Goal: Task Accomplishment & Management: Complete application form

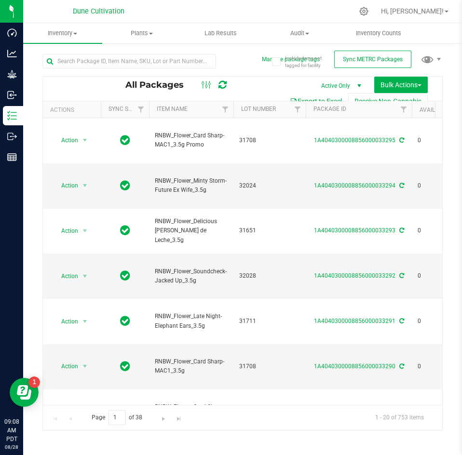
click at [75, 69] on div at bounding box center [129, 65] width 174 height 22
click at [74, 63] on input "text" at bounding box center [129, 61] width 174 height 14
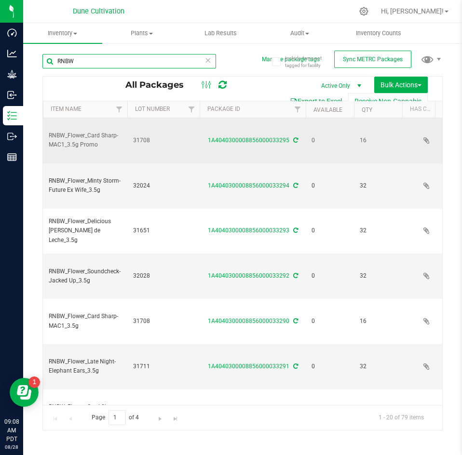
scroll to position [0, 109]
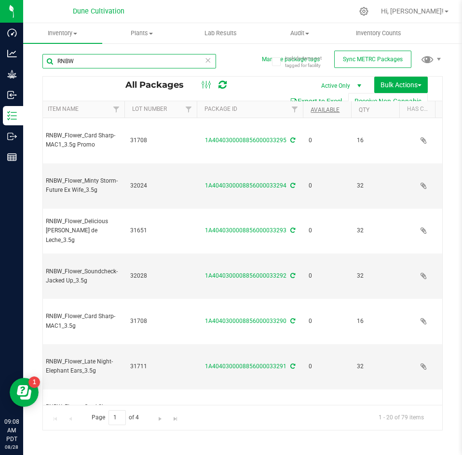
type input "RNBW"
click at [318, 112] on link "Available" at bounding box center [325, 110] width 29 height 7
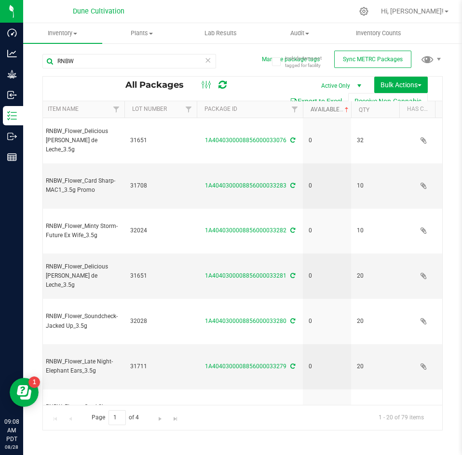
click at [318, 112] on link "Available" at bounding box center [331, 109] width 40 height 7
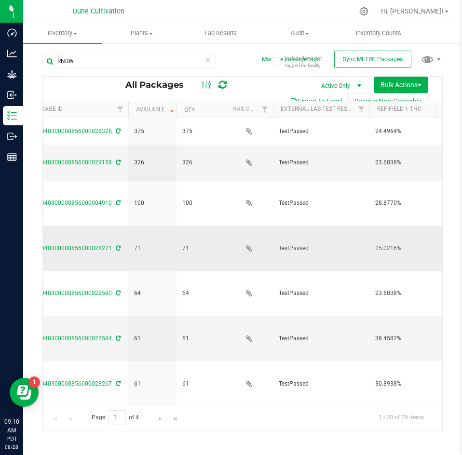
scroll to position [0, 190]
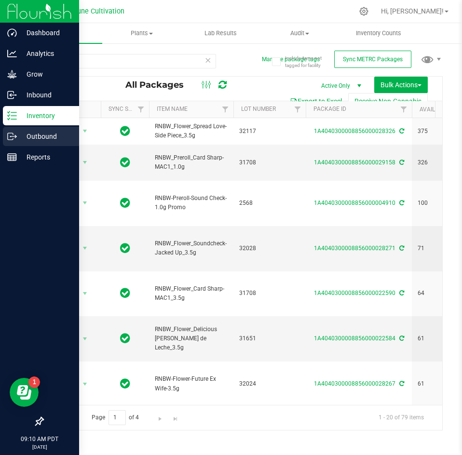
click at [7, 136] on icon at bounding box center [12, 137] width 10 height 10
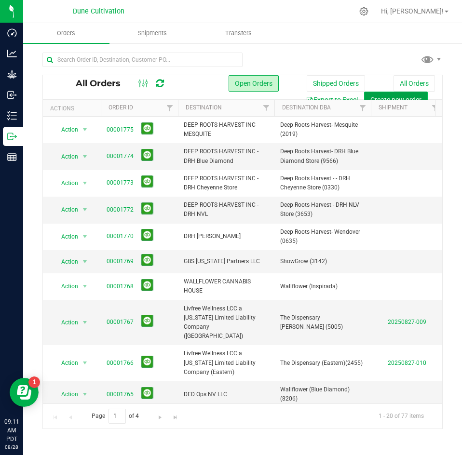
click at [388, 96] on span "Create new order" at bounding box center [396, 100] width 51 height 8
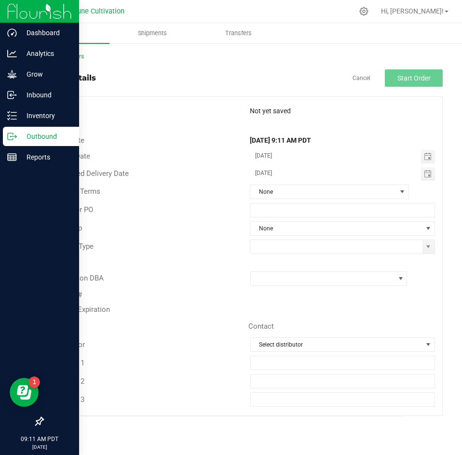
click at [17, 141] on p "Outbound" at bounding box center [46, 137] width 58 height 12
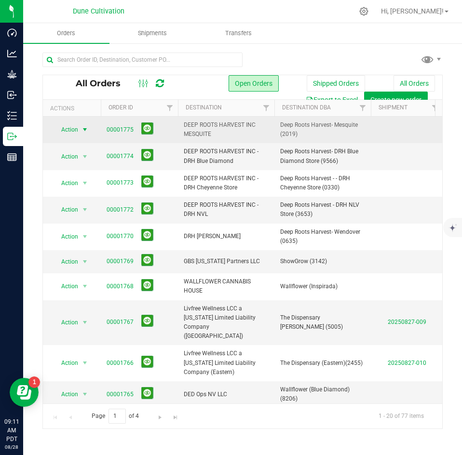
click at [75, 131] on span "Action" at bounding box center [66, 130] width 26 height 14
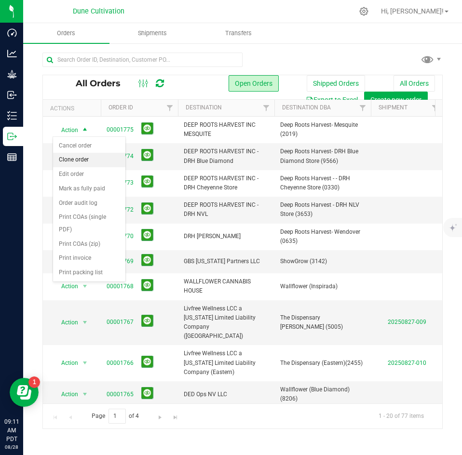
click at [79, 163] on li "Clone order" at bounding box center [89, 160] width 72 height 14
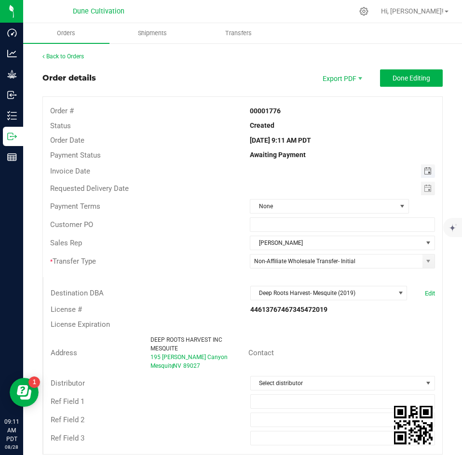
click at [424, 175] on span "Toggle calendar" at bounding box center [428, 171] width 8 height 8
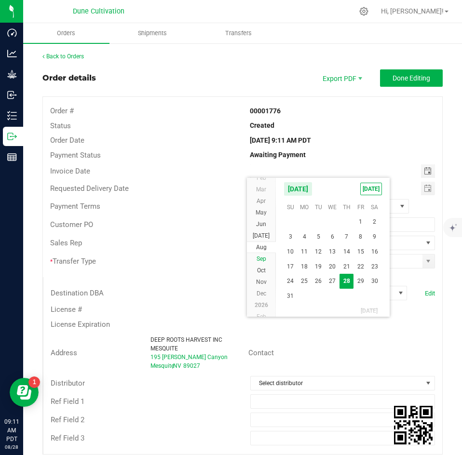
click at [268, 258] on li "Sep" at bounding box center [261, 259] width 29 height 12
click at [321, 217] on span "2" at bounding box center [319, 220] width 14 height 15
type input "09/02/2025"
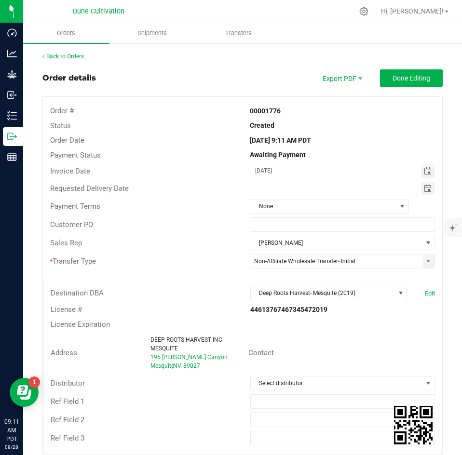
click at [424, 188] on span "Toggle calendar" at bounding box center [428, 189] width 8 height 8
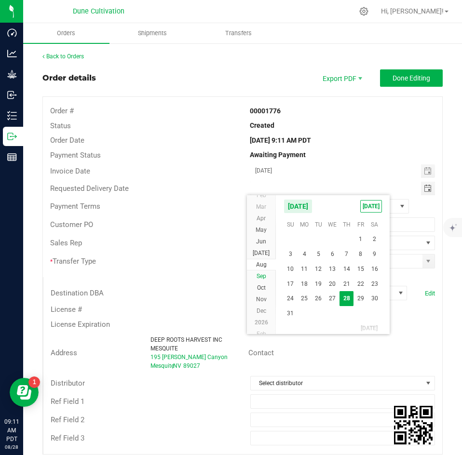
click at [260, 276] on span "Sep" at bounding box center [262, 276] width 10 height 7
click at [319, 235] on span "2" at bounding box center [319, 238] width 14 height 15
type input "09/02/2025"
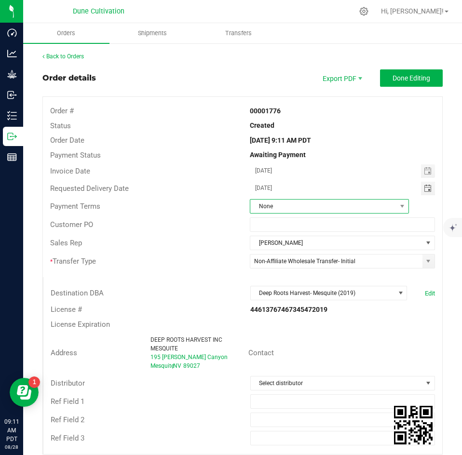
click at [304, 209] on span "None" at bounding box center [323, 207] width 146 height 14
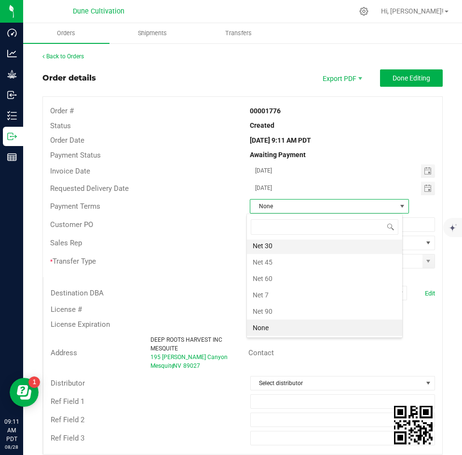
click at [289, 243] on li "Net 30" at bounding box center [324, 246] width 155 height 16
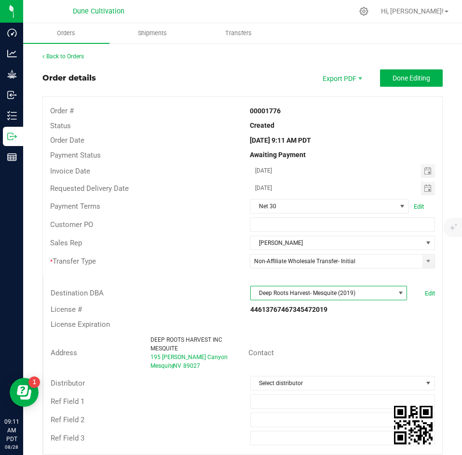
click at [281, 288] on span "Deep Roots Harvest- Mesquite (2019)" at bounding box center [323, 294] width 144 height 14
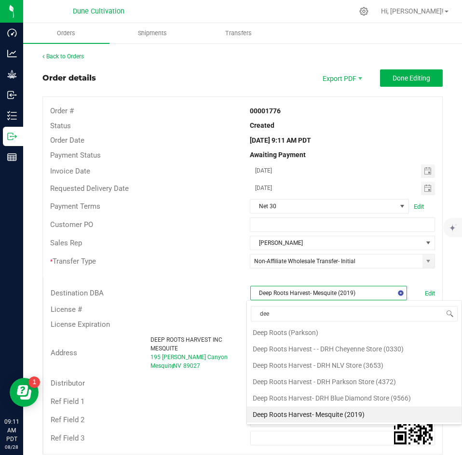
type input "deep"
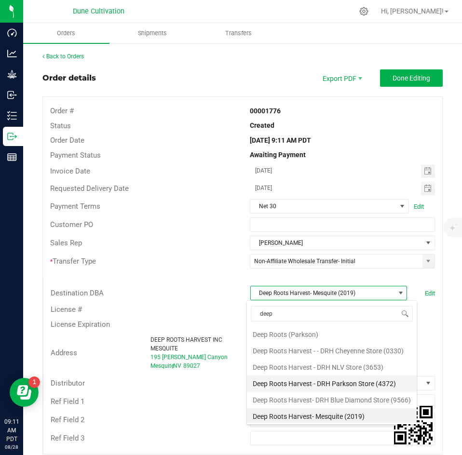
click at [313, 376] on li "Deep Roots Harvest - DRH Parkson Store (4372)" at bounding box center [332, 384] width 170 height 16
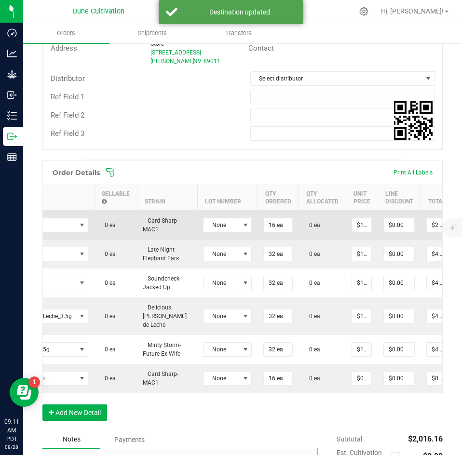
scroll to position [0, 132]
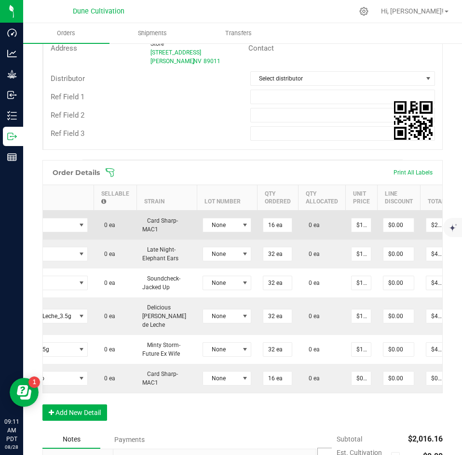
click at [263, 218] on td "16 ea" at bounding box center [277, 225] width 41 height 29
click at [263, 220] on input "16" at bounding box center [277, 226] width 28 height 14
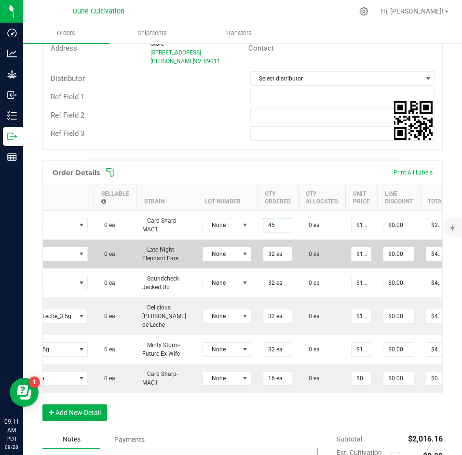
type input "45 ea"
type input "$630.00"
click at [266, 251] on input "32" at bounding box center [277, 255] width 28 height 14
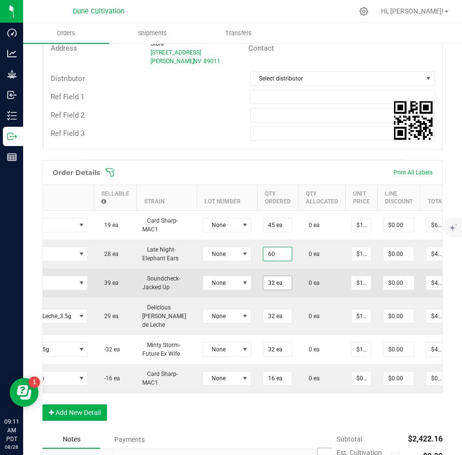
type input "60 ea"
type input "$840.00"
click at [266, 279] on input "32" at bounding box center [277, 283] width 28 height 14
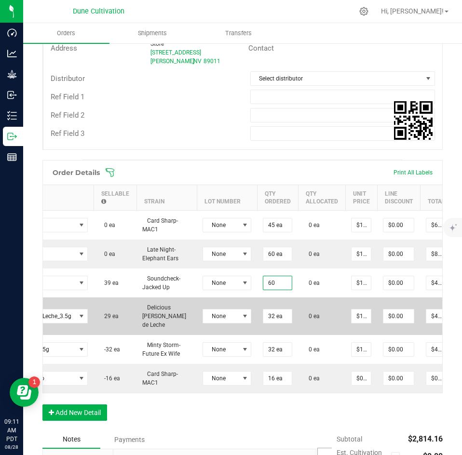
type input "60 ea"
type input "$840.00"
click at [263, 303] on td "32 ea" at bounding box center [277, 317] width 41 height 38
click at [263, 310] on input "32" at bounding box center [277, 317] width 28 height 14
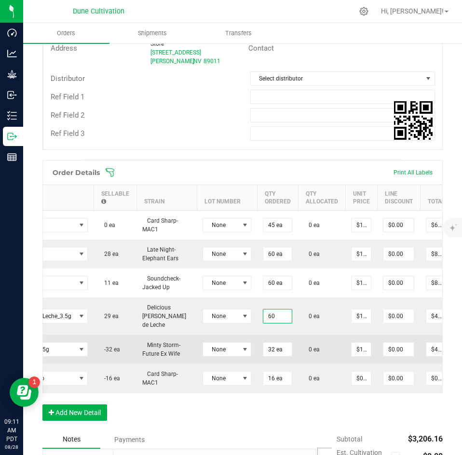
type input "60 ea"
type input "$840.00"
click at [263, 335] on td "32 ea" at bounding box center [277, 349] width 41 height 29
click at [263, 233] on span "32 ea" at bounding box center [277, 225] width 29 height 14
click at [263, 343] on input "32" at bounding box center [277, 350] width 28 height 14
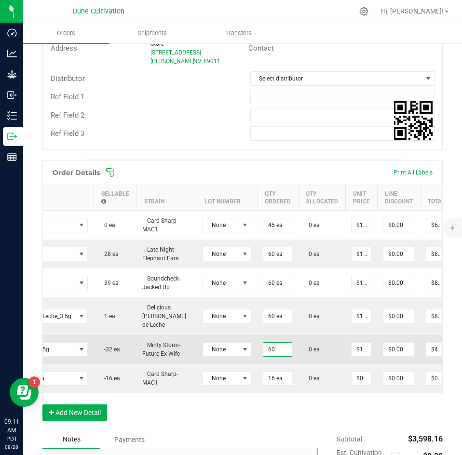
type input "60 ea"
type input "$840.00"
click at [312, 335] on td "0 ea" at bounding box center [321, 349] width 47 height 29
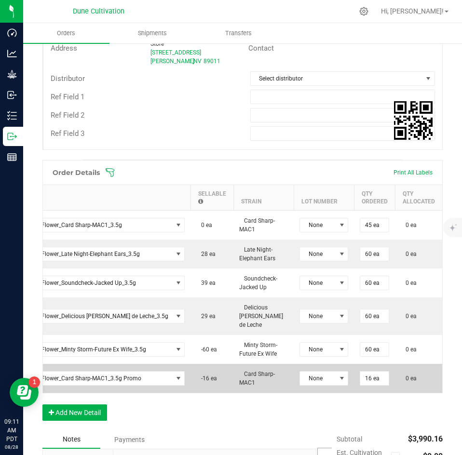
scroll to position [0, 193]
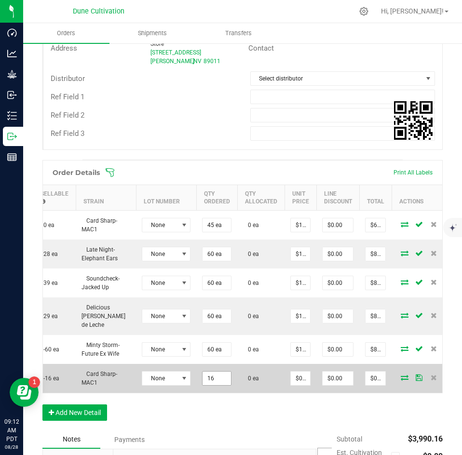
click at [207, 372] on input "16" at bounding box center [217, 379] width 28 height 14
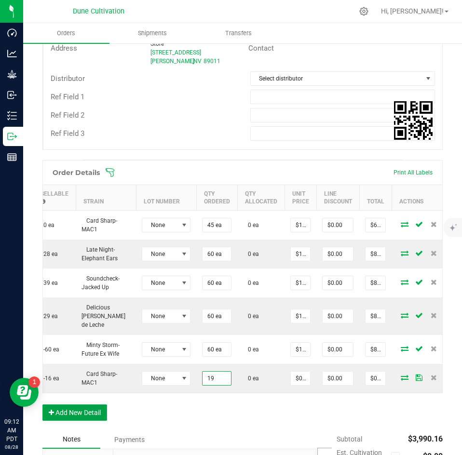
type input "19 ea"
type input "$0.19"
click at [92, 409] on button "Add New Detail" at bounding box center [74, 413] width 65 height 16
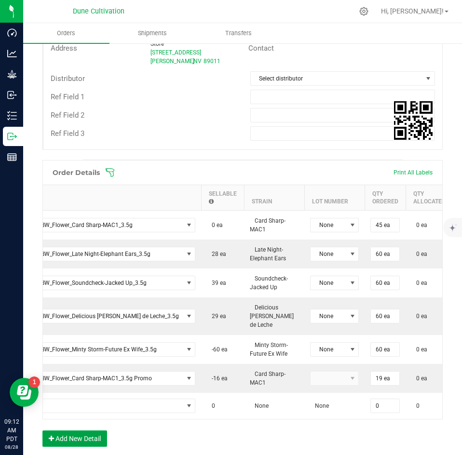
scroll to position [0, 0]
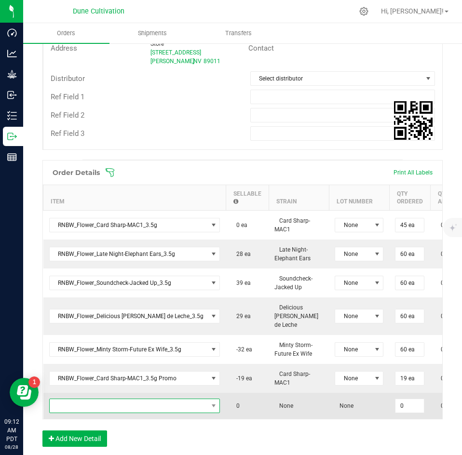
click at [101, 400] on span "NO DATA FOUND" at bounding box center [129, 407] width 158 height 14
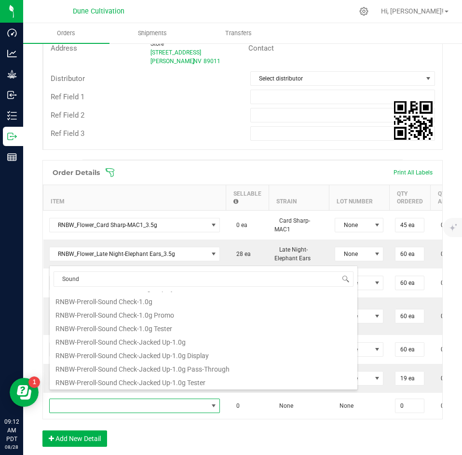
scroll to position [174, 0]
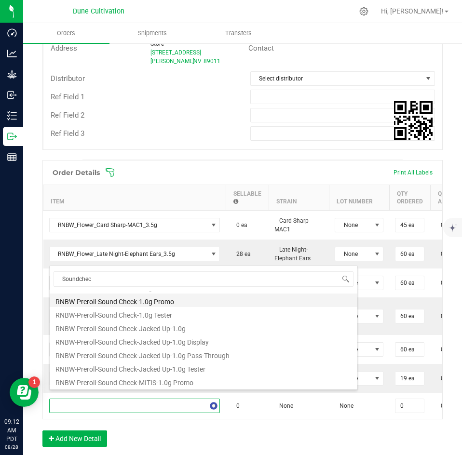
type input "Soundcheck"
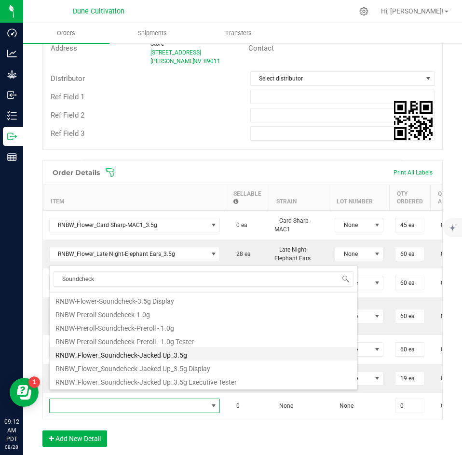
scroll to position [0, 0]
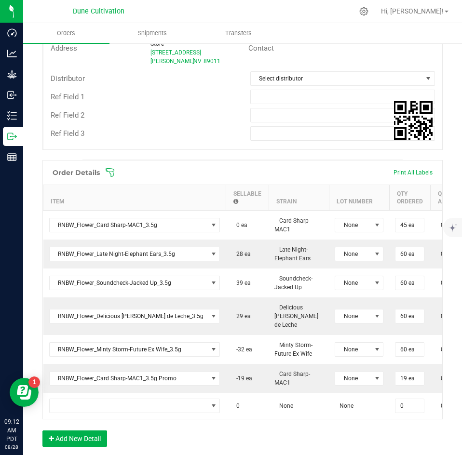
click at [216, 164] on div "Order Details Print All Labels" at bounding box center [243, 173] width 400 height 24
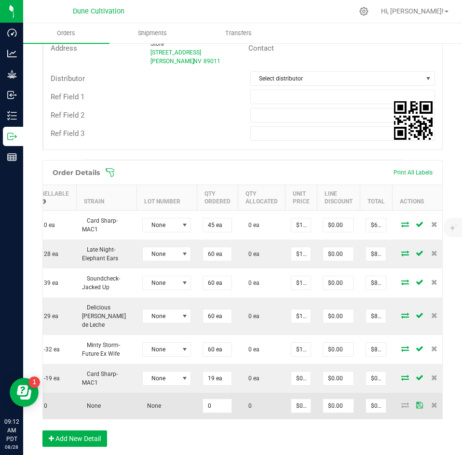
scroll to position [0, 193]
click at [203, 400] on input "0" at bounding box center [217, 407] width 28 height 14
type input "1"
type input "11"
click at [255, 393] on td "0" at bounding box center [260, 406] width 47 height 26
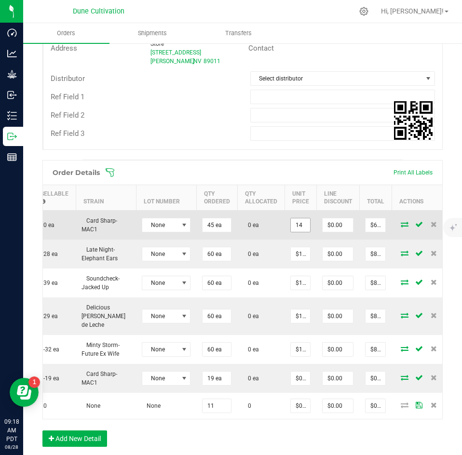
click at [291, 231] on input "14" at bounding box center [300, 226] width 19 height 14
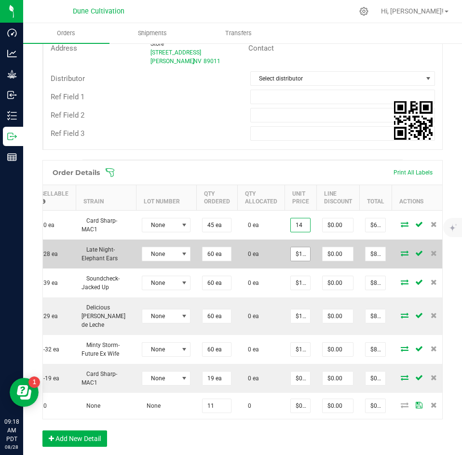
type input "$14.00000"
click at [291, 253] on input "14" at bounding box center [300, 255] width 19 height 14
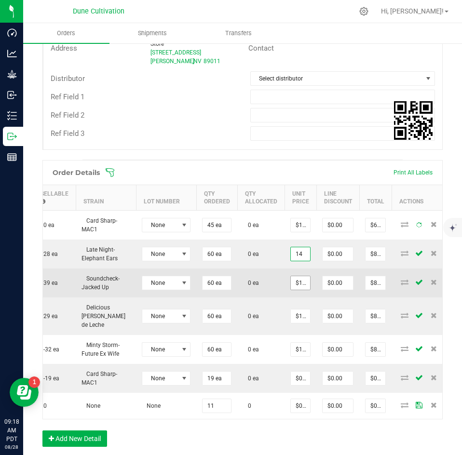
type input "$14.00000"
click at [290, 276] on span "$14.00000" at bounding box center [300, 283] width 20 height 14
click at [291, 282] on input "14" at bounding box center [300, 283] width 19 height 14
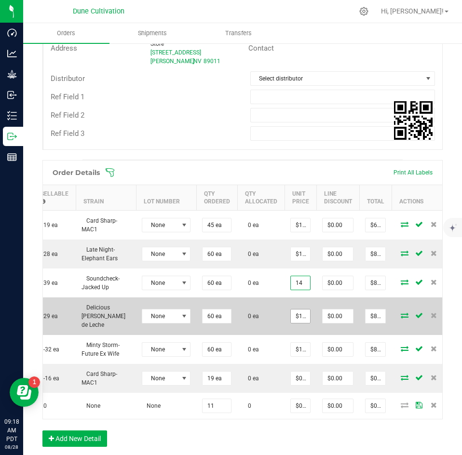
type input "$14.00000"
click at [291, 311] on input "14" at bounding box center [300, 317] width 19 height 14
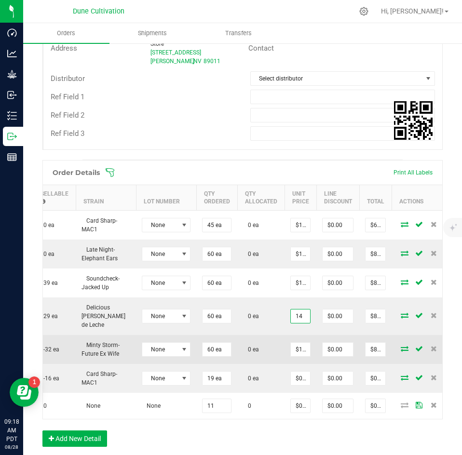
type input "$14.00000"
click at [285, 335] on td "$14.00000" at bounding box center [301, 349] width 32 height 29
click at [291, 343] on input "14" at bounding box center [300, 350] width 19 height 14
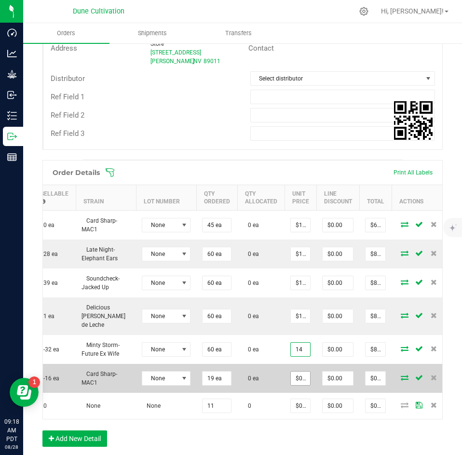
type input "$14.00000"
type input "0.01"
click at [291, 372] on input "0.01" at bounding box center [300, 379] width 19 height 14
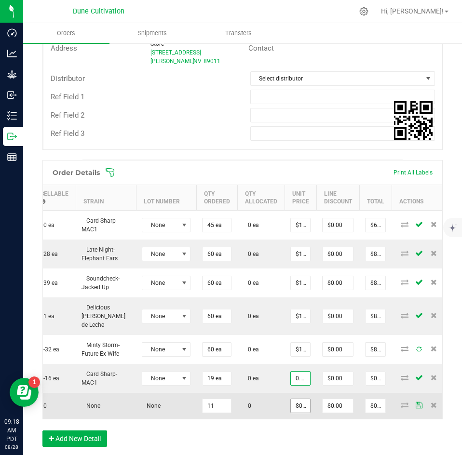
type input "0"
type input "$0.01000"
click at [291, 400] on input "0" at bounding box center [300, 407] width 19 height 14
type input "$0.01000"
type input "$0.11"
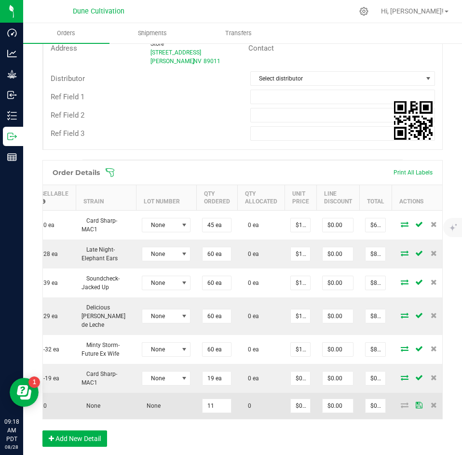
click at [269, 393] on td "0" at bounding box center [260, 406] width 47 height 26
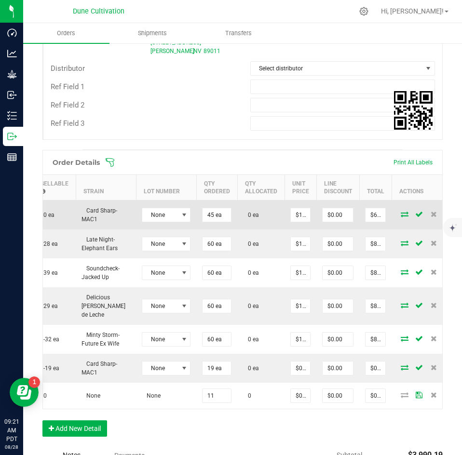
scroll to position [310, 0]
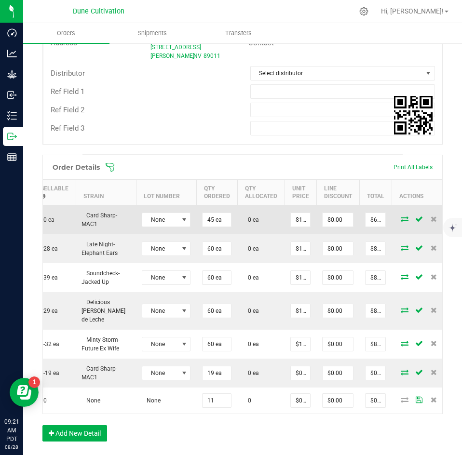
click at [401, 219] on icon at bounding box center [405, 219] width 8 height 6
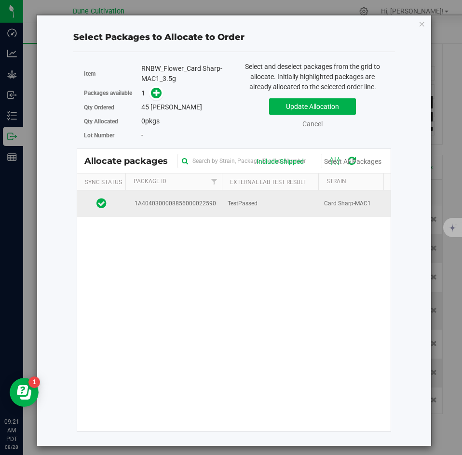
click at [256, 193] on td "TestPassed" at bounding box center [270, 204] width 97 height 26
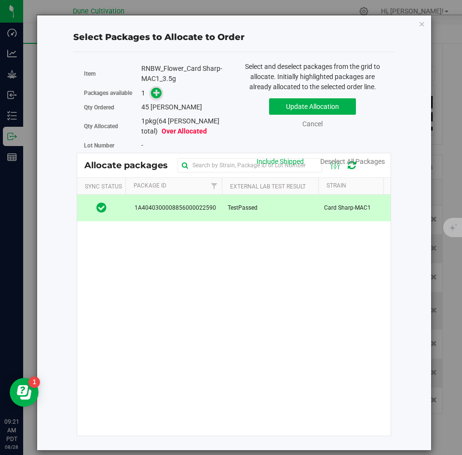
click at [157, 96] on icon at bounding box center [156, 92] width 7 height 7
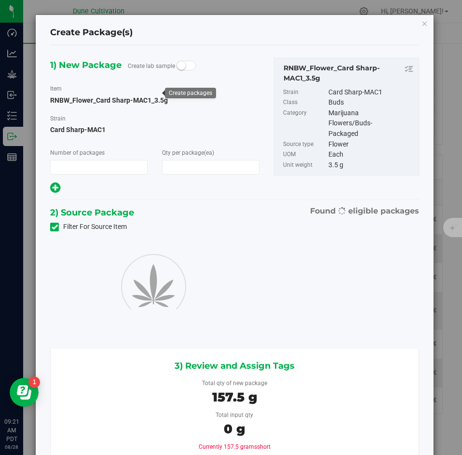
type input "1"
type input "45"
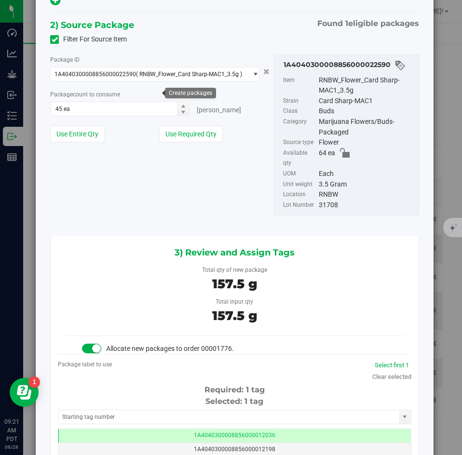
scroll to position [189, 0]
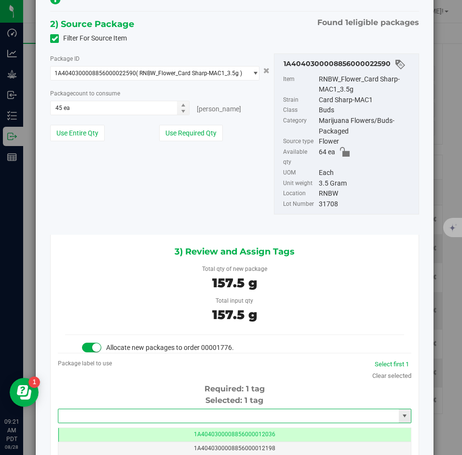
click at [155, 410] on input "text" at bounding box center [228, 417] width 341 height 14
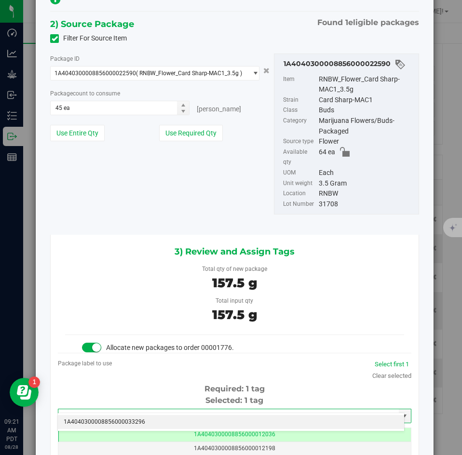
click at [148, 417] on li "1A4040300008856000033296" at bounding box center [231, 422] width 346 height 14
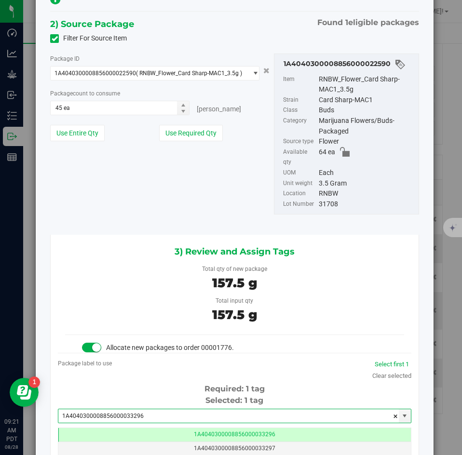
scroll to position [0, 0]
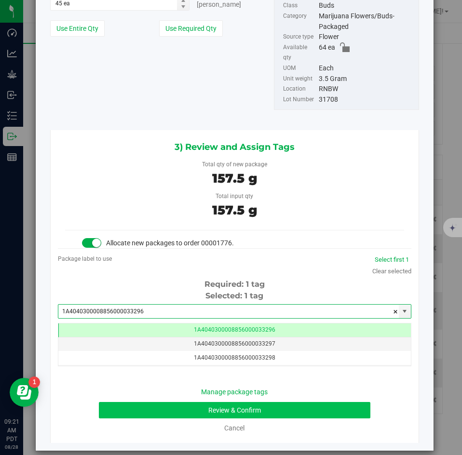
type input "1A4040300008856000033296"
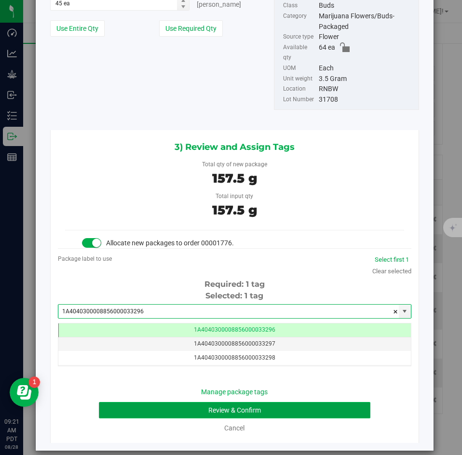
click at [134, 402] on button "Review & Confirm" at bounding box center [234, 410] width 271 height 16
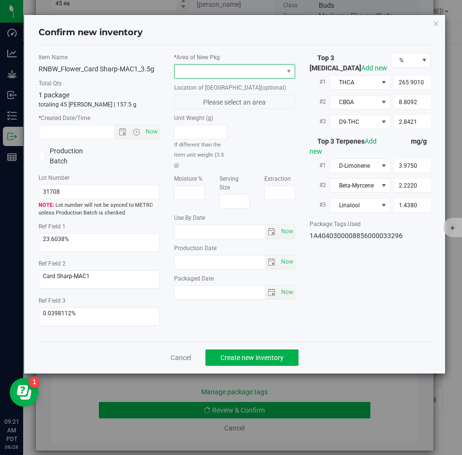
click at [198, 78] on span at bounding box center [234, 71] width 121 height 14
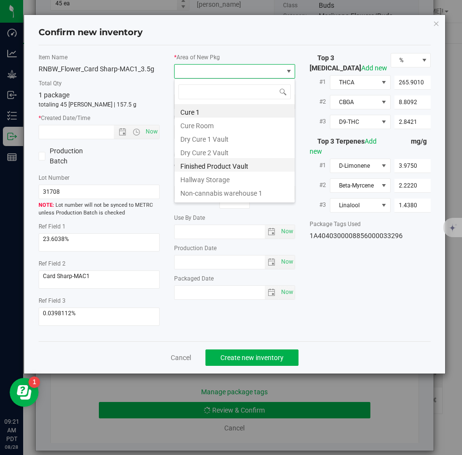
click at [193, 166] on li "Finished Product Vault" at bounding box center [235, 165] width 120 height 14
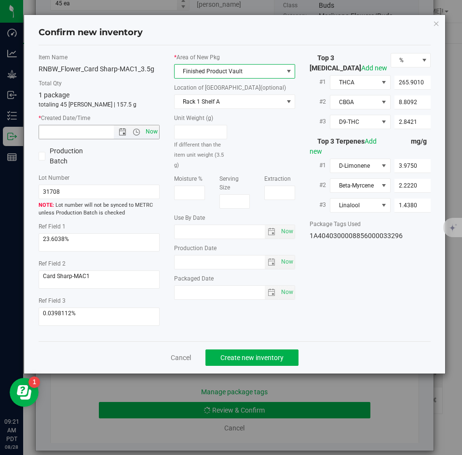
click at [152, 128] on span "Now" at bounding box center [152, 132] width 16 height 14
type input "8/28/2025 9:21 AM"
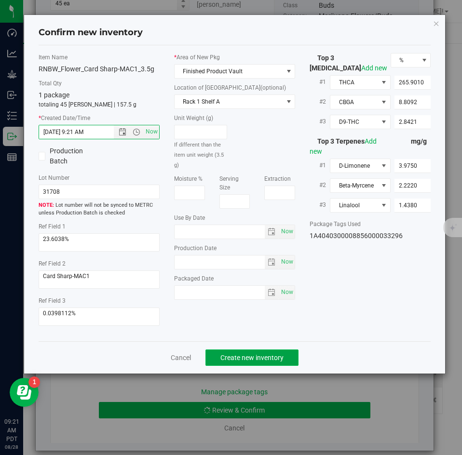
click at [242, 354] on span "Create new inventory" at bounding box center [252, 358] width 63 height 8
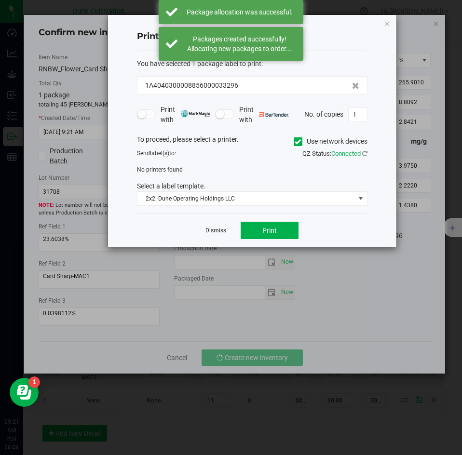
click at [220, 229] on link "Dismiss" at bounding box center [216, 231] width 21 height 8
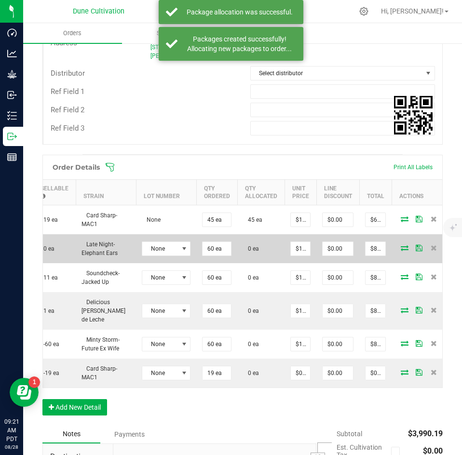
click at [401, 248] on icon at bounding box center [405, 248] width 8 height 6
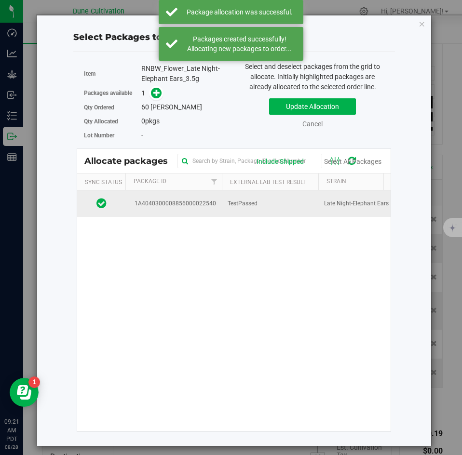
click at [288, 208] on td "TestPassed" at bounding box center [270, 204] width 97 height 26
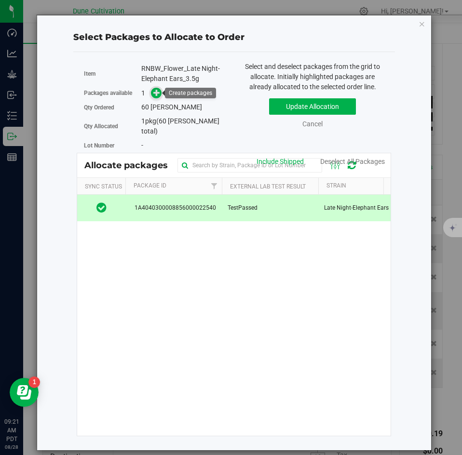
click at [161, 93] on span at bounding box center [156, 93] width 11 height 11
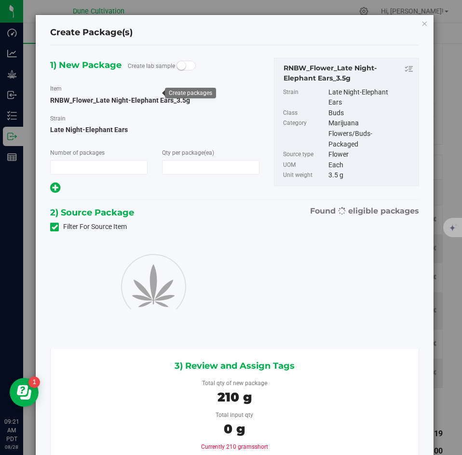
type input "1"
type input "60"
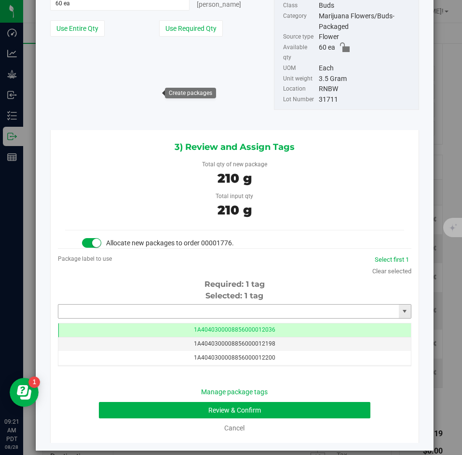
click at [185, 305] on input "text" at bounding box center [228, 312] width 341 height 14
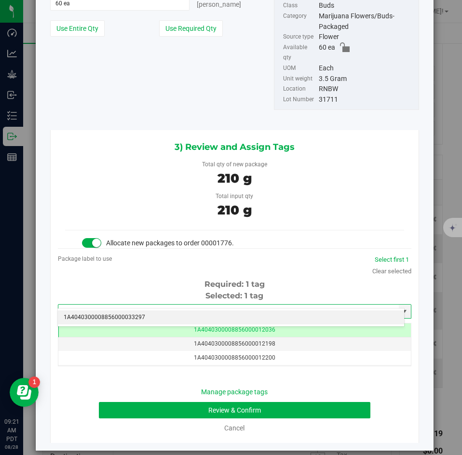
click at [173, 320] on li "1A4040300008856000033297" at bounding box center [231, 318] width 346 height 14
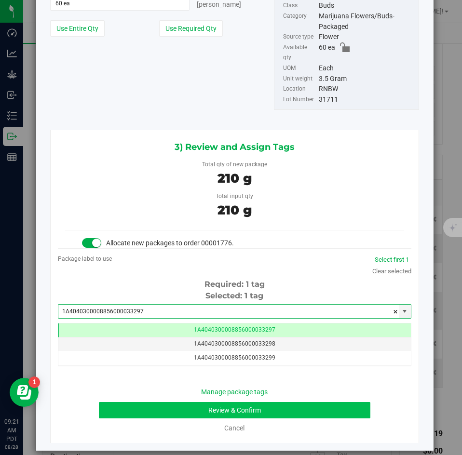
type input "1A4040300008856000033297"
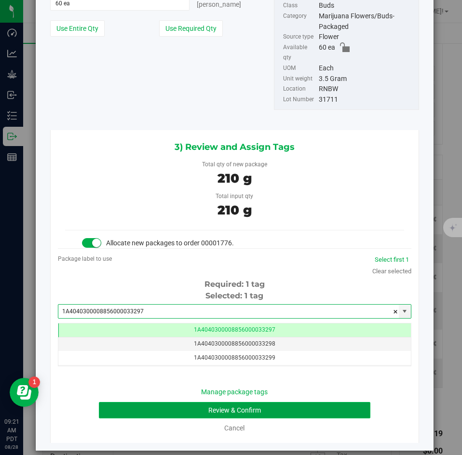
click at [146, 402] on button "Review & Confirm" at bounding box center [234, 410] width 271 height 16
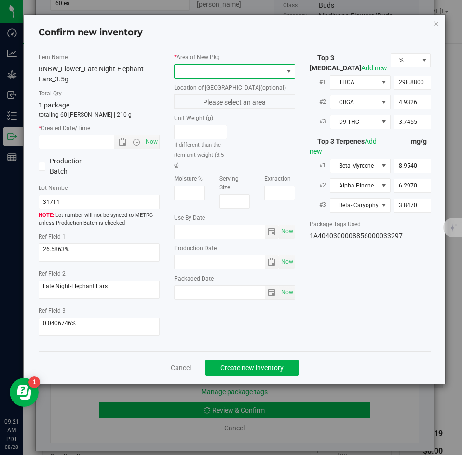
click at [188, 71] on span at bounding box center [229, 72] width 108 height 14
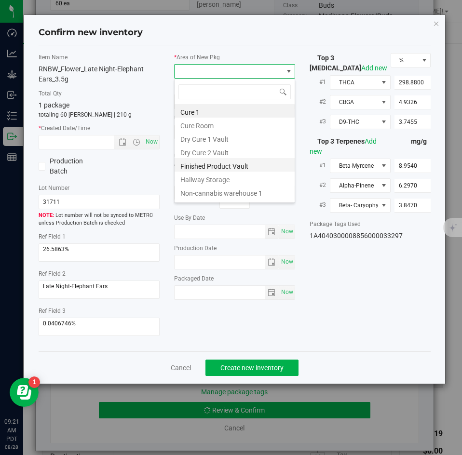
click at [188, 164] on li "Finished Product Vault" at bounding box center [235, 165] width 120 height 14
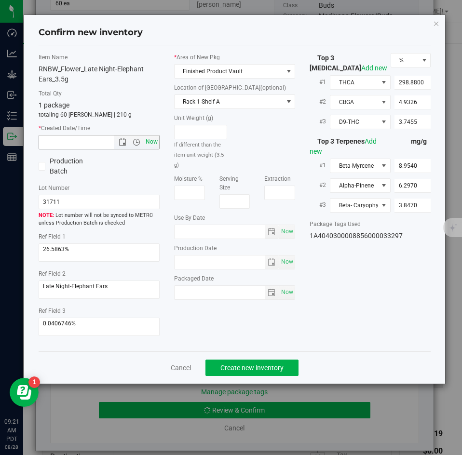
click at [154, 144] on span "Now" at bounding box center [152, 142] width 16 height 14
type input "8/28/2025 9:21 AM"
click at [231, 364] on span "Create new inventory" at bounding box center [252, 368] width 63 height 8
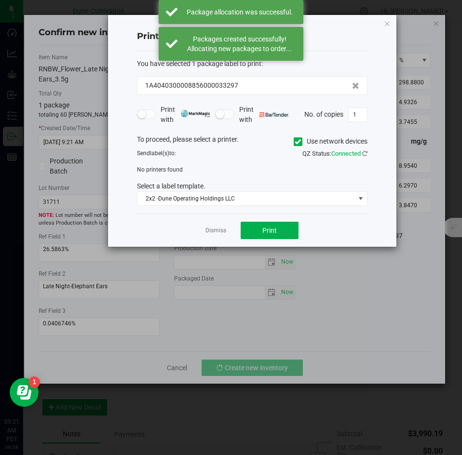
click at [215, 235] on app-cancel-button "Dismiss" at bounding box center [216, 231] width 21 height 10
click at [215, 233] on link "Dismiss" at bounding box center [216, 231] width 21 height 8
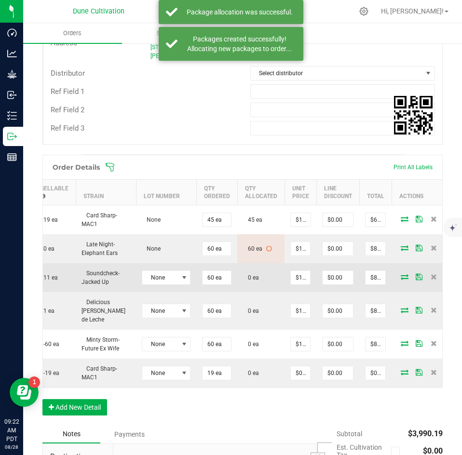
click at [398, 277] on span at bounding box center [405, 277] width 14 height 6
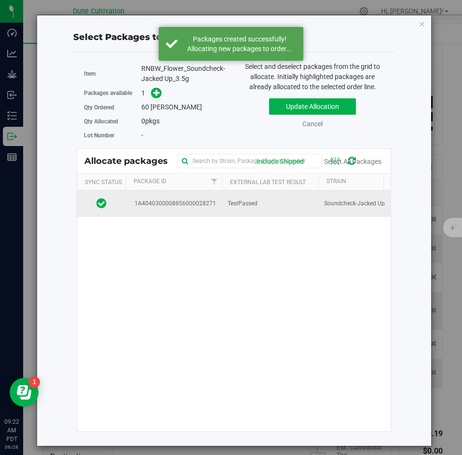
click at [274, 206] on td "TestPassed" at bounding box center [270, 204] width 97 height 26
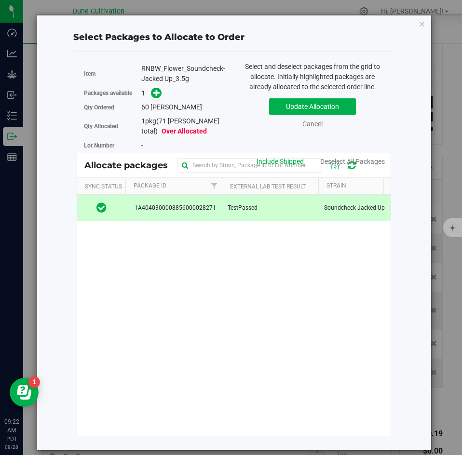
click at [161, 99] on div "Packages available 1" at bounding box center [155, 93] width 143 height 15
click at [158, 97] on span at bounding box center [156, 93] width 11 height 11
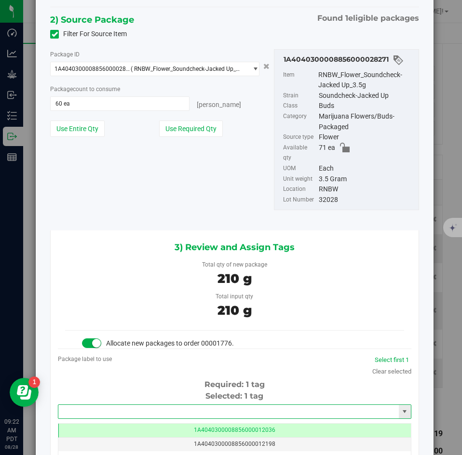
click at [170, 405] on input "text" at bounding box center [228, 412] width 341 height 14
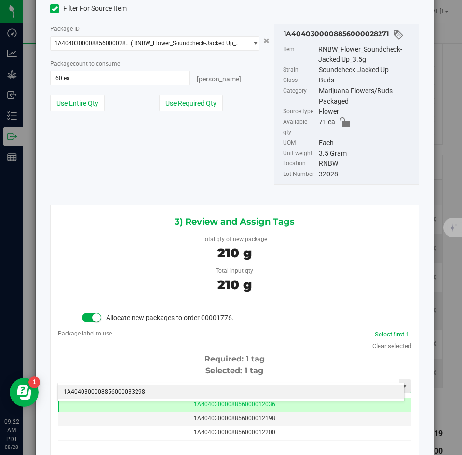
click at [113, 381] on input "33298" at bounding box center [228, 387] width 341 height 14
click at [110, 387] on li "1A4040300008856000033298" at bounding box center [231, 393] width 346 height 14
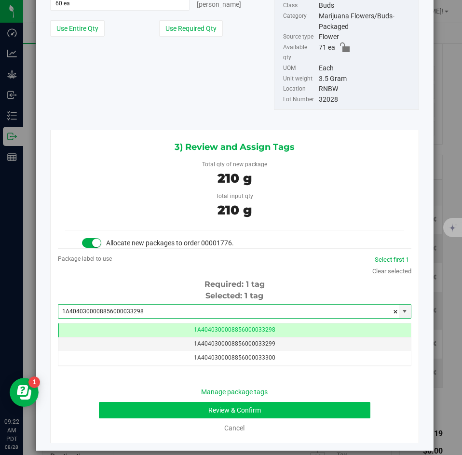
type input "1A4040300008856000033298"
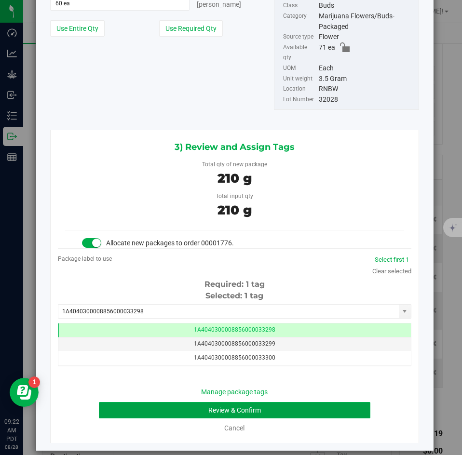
click at [151, 402] on button "Review & Confirm" at bounding box center [234, 410] width 271 height 16
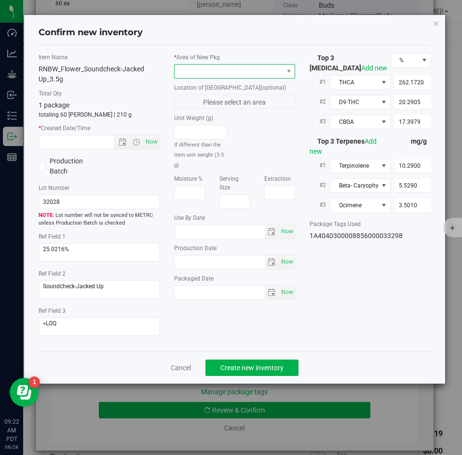
click at [194, 74] on span at bounding box center [229, 72] width 108 height 14
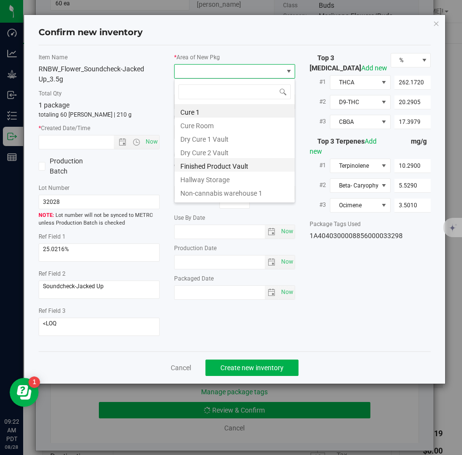
click at [190, 164] on li "Finished Product Vault" at bounding box center [235, 165] width 120 height 14
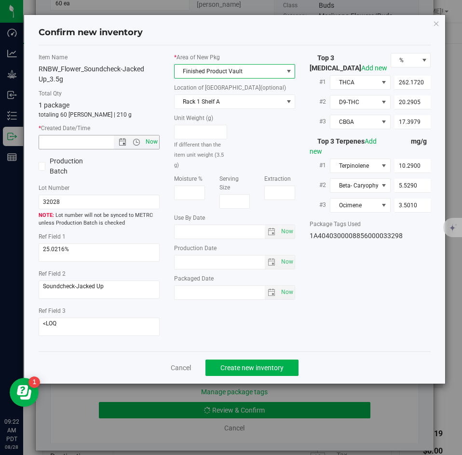
click at [152, 139] on span "Now" at bounding box center [152, 142] width 16 height 14
type input "8/28/2025 9:22 AM"
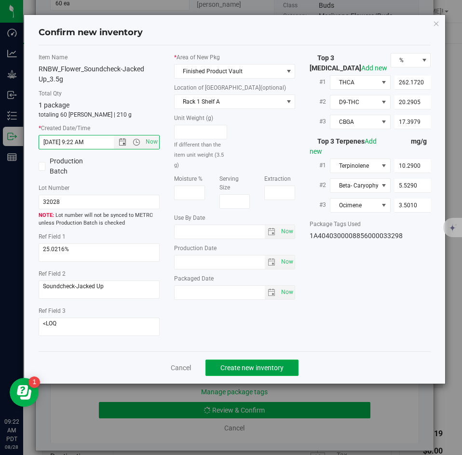
click at [227, 361] on button "Create new inventory" at bounding box center [252, 368] width 93 height 16
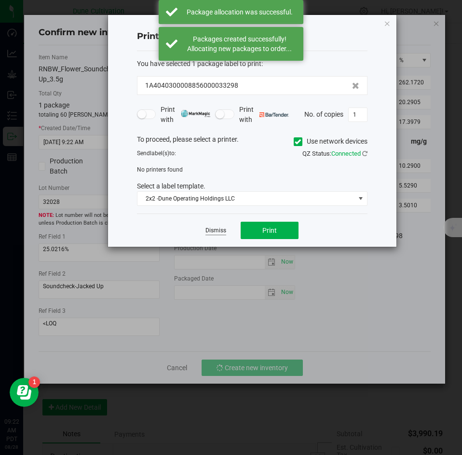
click at [214, 235] on link "Dismiss" at bounding box center [216, 231] width 21 height 8
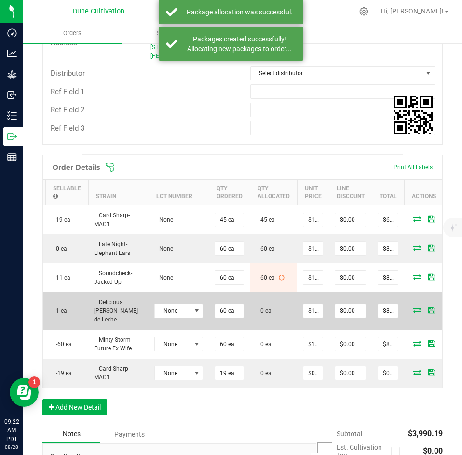
click at [410, 307] on span at bounding box center [417, 310] width 14 height 6
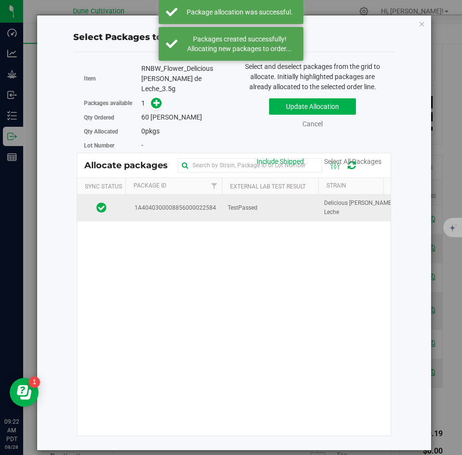
click at [242, 210] on td "TestPassed" at bounding box center [270, 208] width 97 height 26
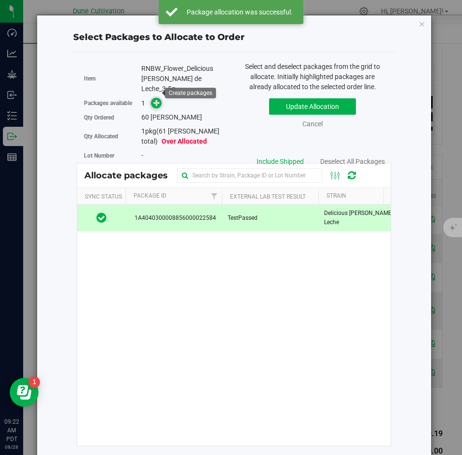
click at [156, 99] on icon at bounding box center [156, 102] width 7 height 7
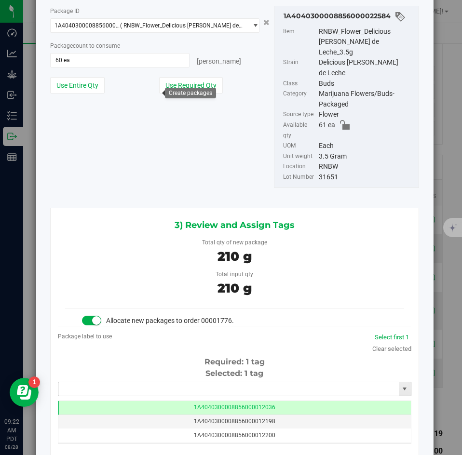
click at [174, 383] on input "text" at bounding box center [228, 390] width 341 height 14
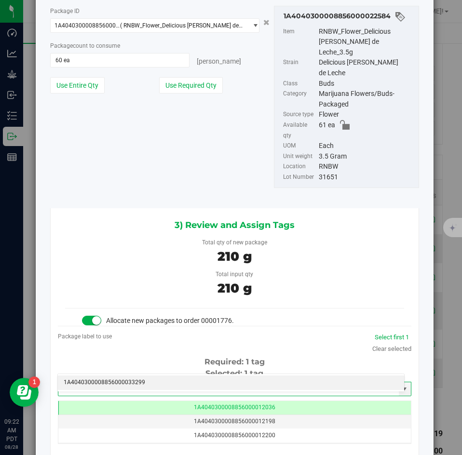
click at [165, 380] on li "1A4040300008856000033299" at bounding box center [231, 383] width 346 height 14
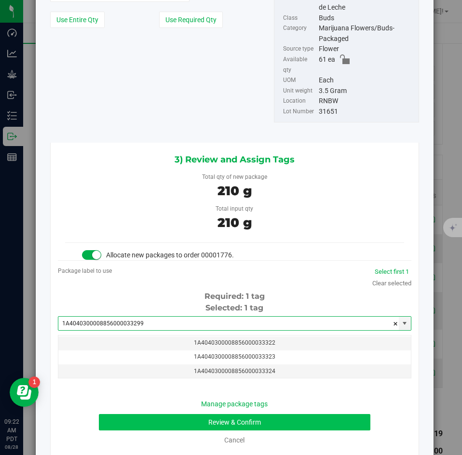
type input "1A4040300008856000033299"
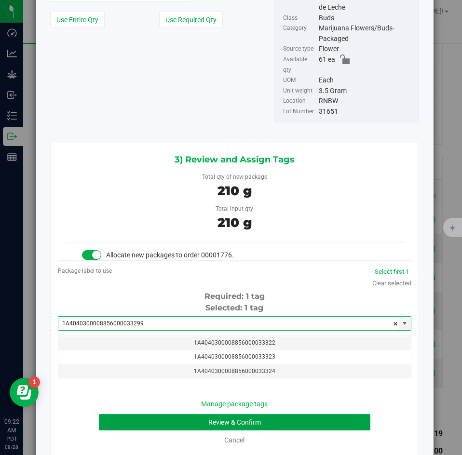
click at [137, 414] on button "Review & Confirm" at bounding box center [234, 422] width 271 height 16
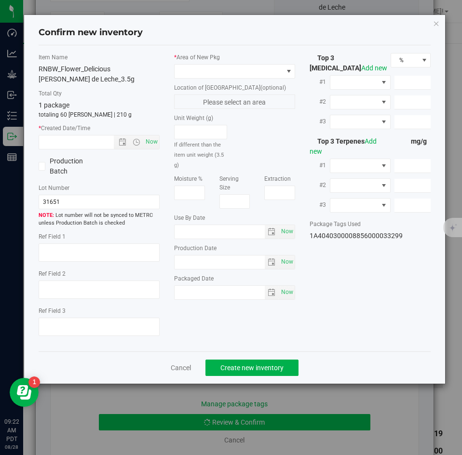
type textarea "38.4582%"
type textarea "DDUV"
type textarea "<LOQ"
type input "427.7490"
type input "23.0284"
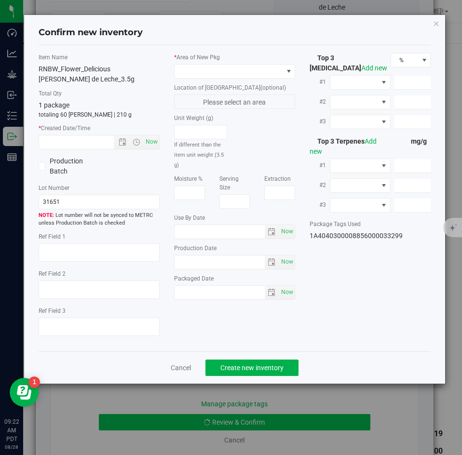
type input "9.4455"
type input "5.0800"
type input "5.0580"
type input "2.8920"
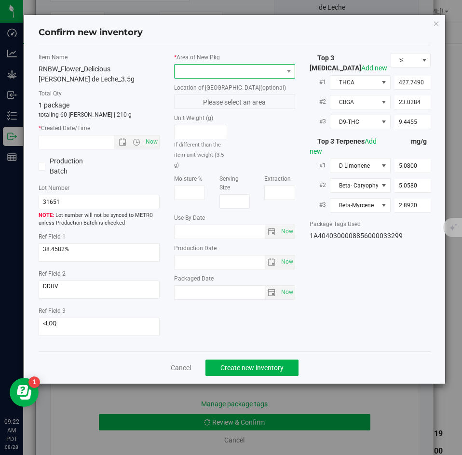
click at [203, 69] on span at bounding box center [229, 72] width 108 height 14
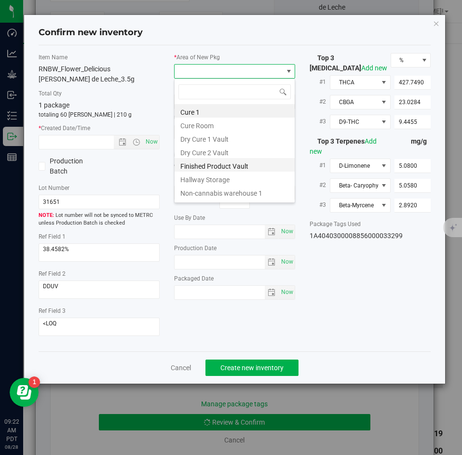
click at [191, 161] on li "Finished Product Vault" at bounding box center [235, 165] width 120 height 14
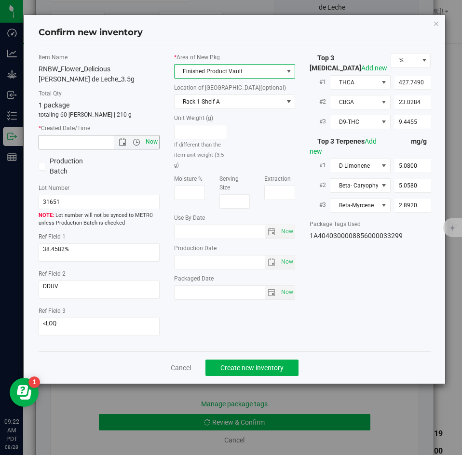
click at [152, 139] on span "Now" at bounding box center [152, 142] width 16 height 14
type input "8/28/2025 9:22 AM"
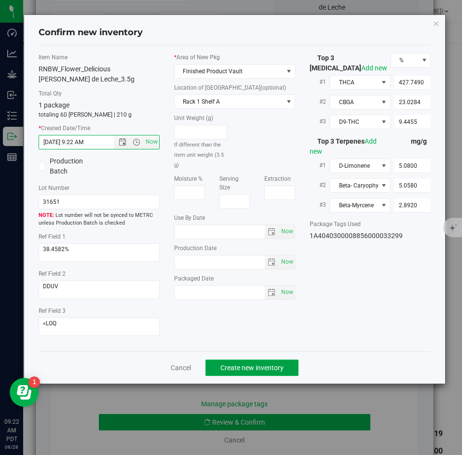
click at [239, 364] on span "Create new inventory" at bounding box center [252, 368] width 63 height 8
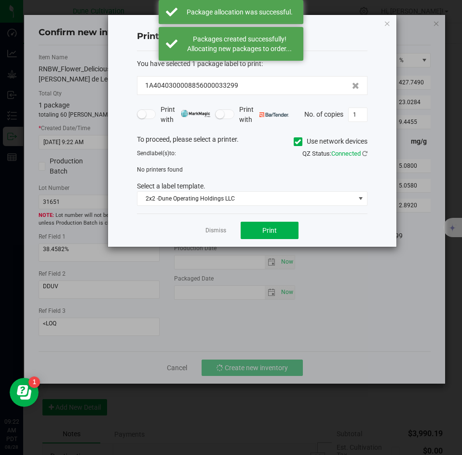
click at [221, 226] on app-cancel-button "Dismiss" at bounding box center [216, 231] width 21 height 10
click at [220, 228] on link "Dismiss" at bounding box center [216, 231] width 21 height 8
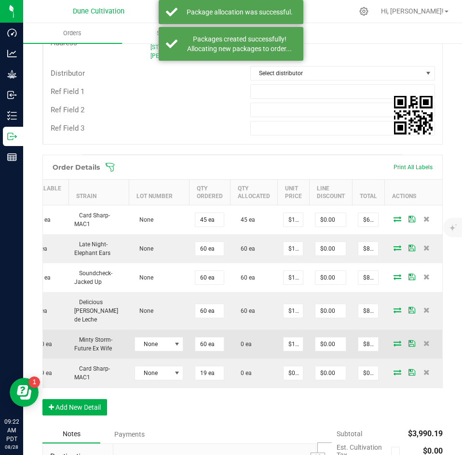
click at [394, 341] on icon at bounding box center [398, 344] width 8 height 6
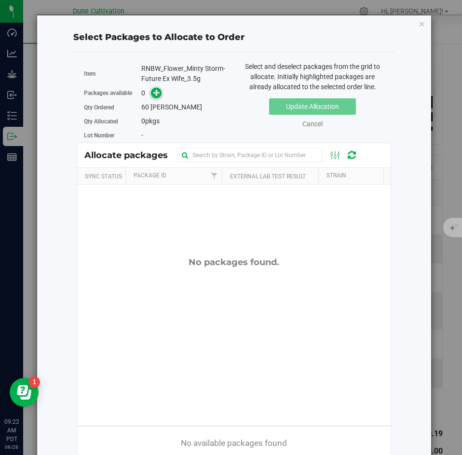
click at [153, 95] on icon at bounding box center [156, 92] width 7 height 7
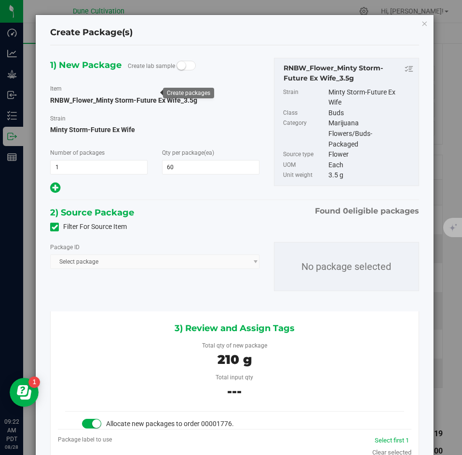
click at [57, 226] on span at bounding box center [54, 227] width 9 height 9
click at [0, 0] on input "Filter For Source Item" at bounding box center [0, 0] width 0 height 0
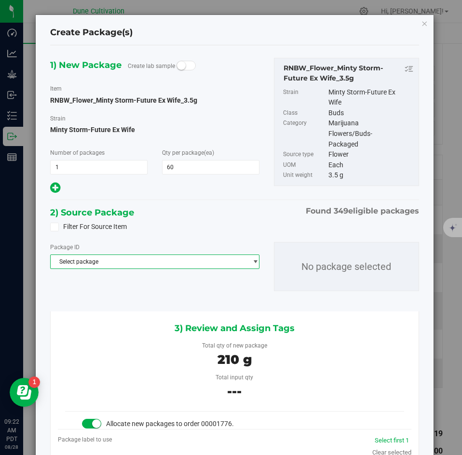
click at [90, 261] on span "Select package" at bounding box center [149, 262] width 196 height 14
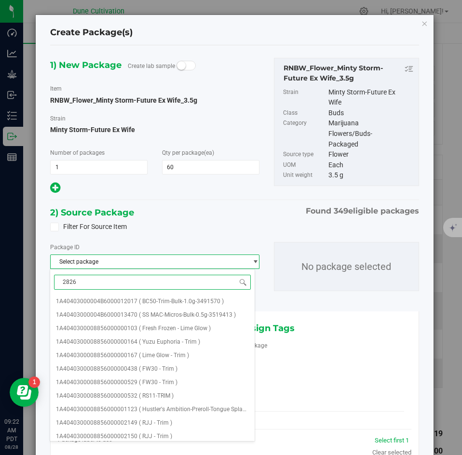
type input "28267"
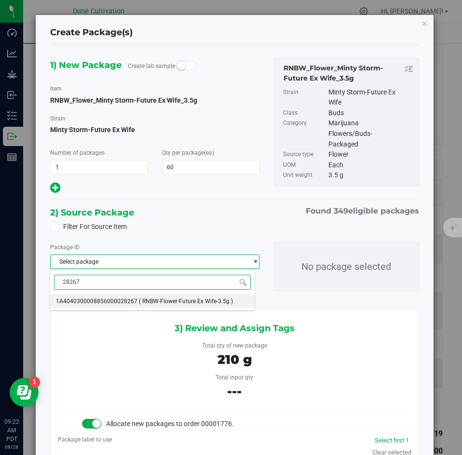
click at [84, 299] on span "1A4040300008856000028267" at bounding box center [97, 301] width 82 height 7
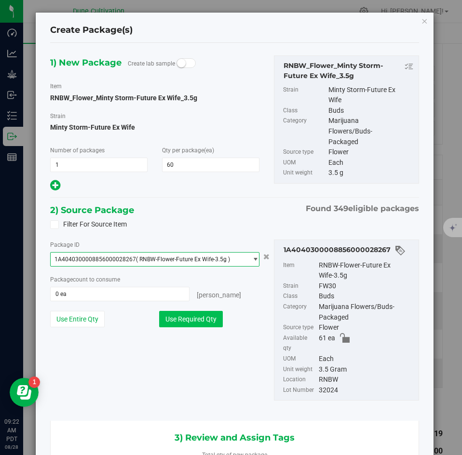
click at [167, 315] on button "Use Required Qty" at bounding box center [191, 319] width 64 height 16
type input "60 ea"
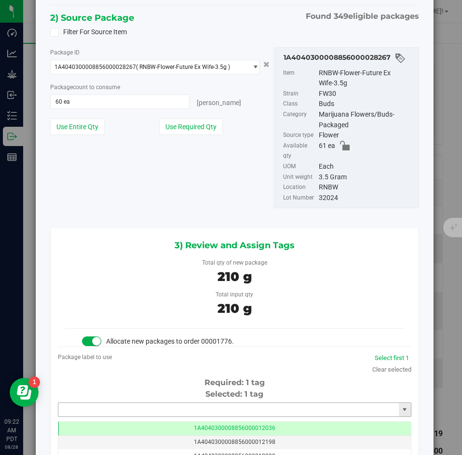
click at [125, 403] on input "text" at bounding box center [228, 410] width 341 height 14
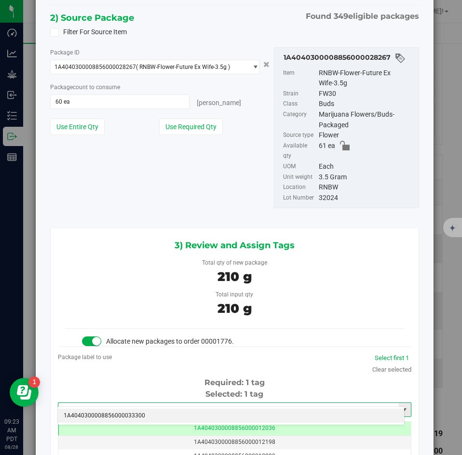
click at [125, 406] on input "33300" at bounding box center [228, 410] width 341 height 14
click at [124, 410] on li "1A4040300008856000033300" at bounding box center [231, 416] width 346 height 14
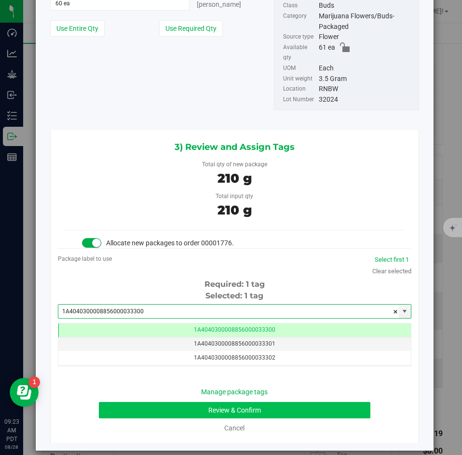
type input "1A4040300008856000033300"
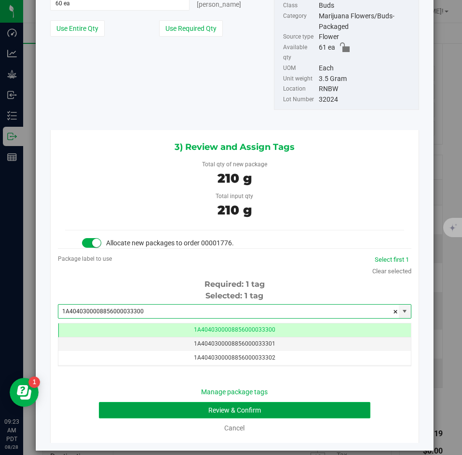
click at [138, 407] on button "Review & Confirm" at bounding box center [234, 410] width 271 height 16
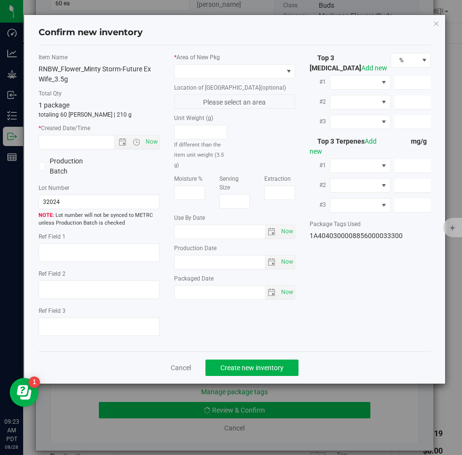
type textarea "30.8938%"
type textarea "Minty Storm-Future Ex Wife"
type textarea "<LOQ"
type input "343.1010"
type input "23.4021"
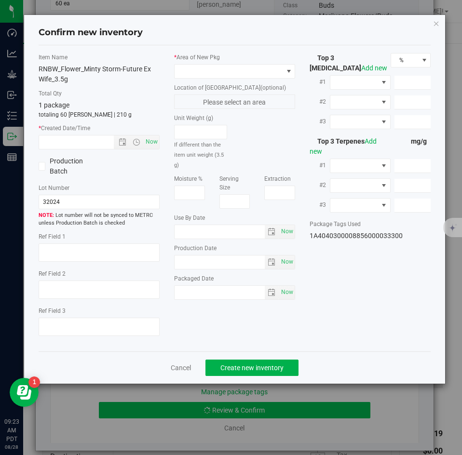
type input "8.0378"
type input "5.3520"
type input "4.5830"
type input "3.5720"
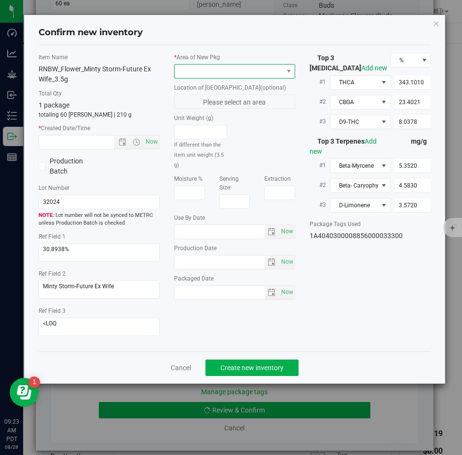
click at [186, 70] on span at bounding box center [229, 72] width 108 height 14
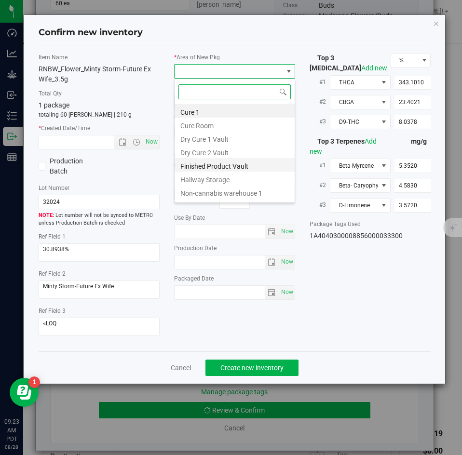
click at [190, 162] on li "Finished Product Vault" at bounding box center [235, 165] width 120 height 14
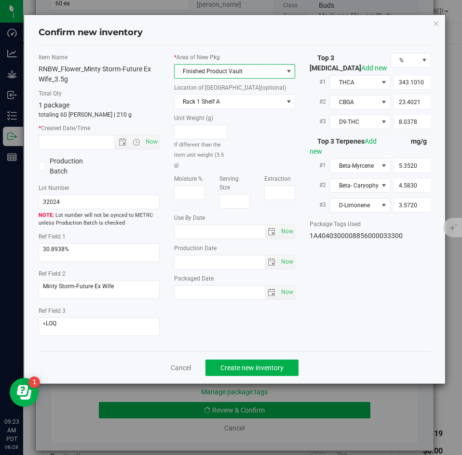
click at [162, 145] on div "Item Name RNBW_Flower_Minty Storm-Future Ex Wife_3.5g Total Qty 1 package total…" at bounding box center [99, 198] width 136 height 291
click at [153, 142] on span "Now" at bounding box center [152, 142] width 16 height 14
type input "8/28/2025 9:23 AM"
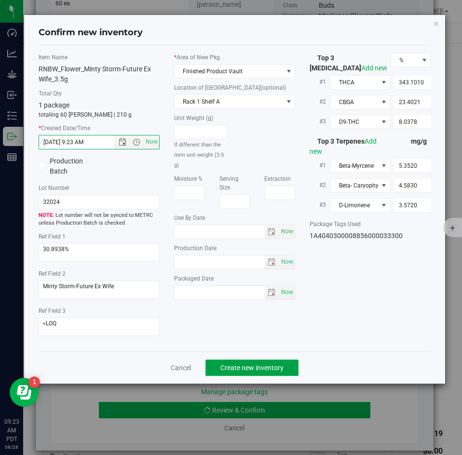
click at [241, 365] on span "Create new inventory" at bounding box center [252, 368] width 63 height 8
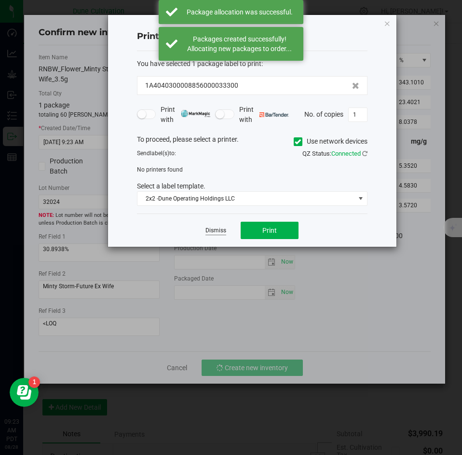
click at [215, 234] on link "Dismiss" at bounding box center [216, 231] width 21 height 8
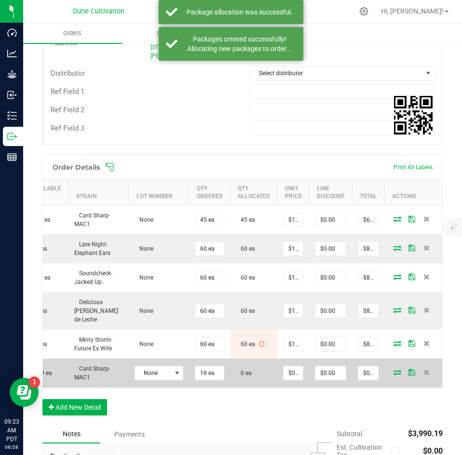
click at [394, 370] on icon at bounding box center [398, 373] width 8 height 6
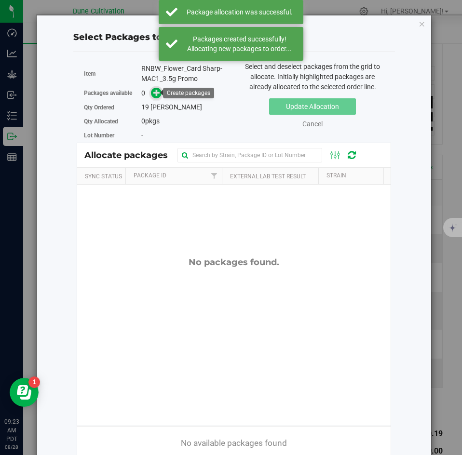
click at [153, 91] on icon at bounding box center [156, 92] width 7 height 7
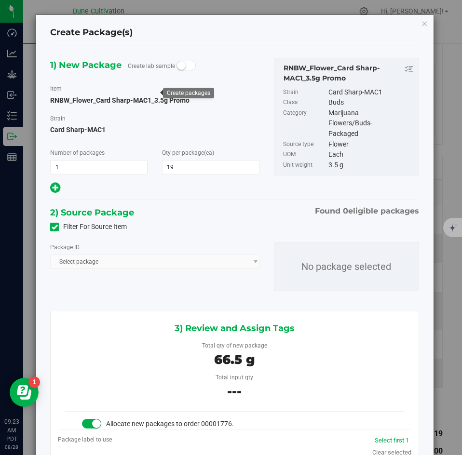
click at [58, 224] on label "Filter For Source Item" at bounding box center [88, 227] width 77 height 10
click at [0, 0] on input "Filter For Source Item" at bounding box center [0, 0] width 0 height 0
click at [69, 263] on span "Select package" at bounding box center [149, 262] width 196 height 14
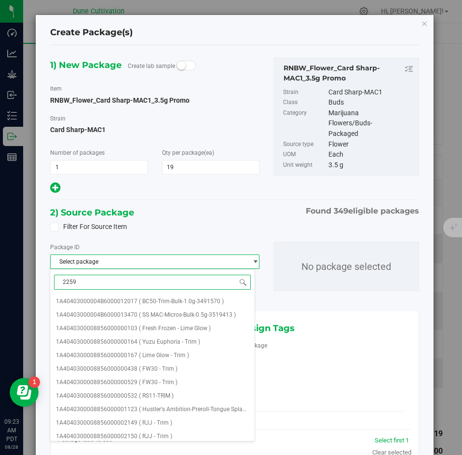
type input "22590"
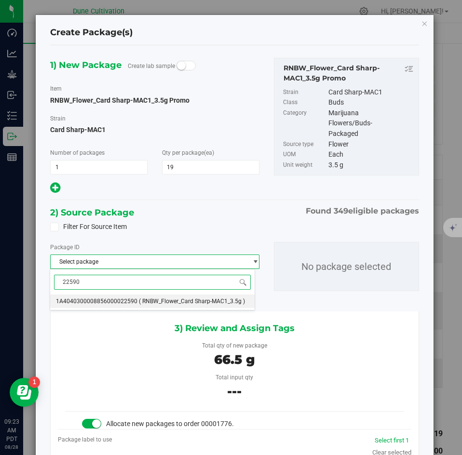
click at [76, 299] on span "1A4040300008856000022590" at bounding box center [97, 301] width 82 height 7
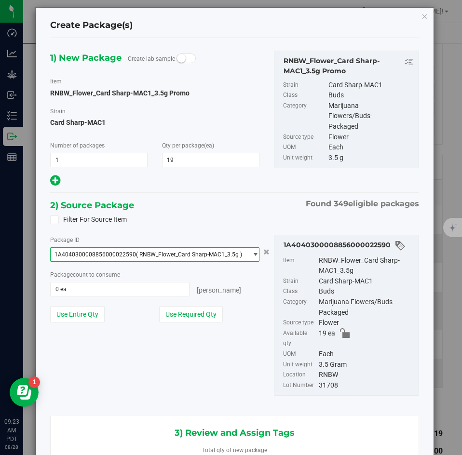
click at [166, 323] on div "Package ID 1A4040300008856000022590 ( RNBW_Flower_Card Sharp-MAC1_3.5g ) 1A4040…" at bounding box center [155, 282] width 224 height 95
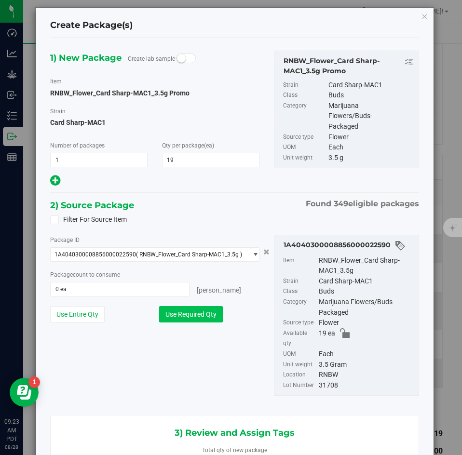
click at [174, 320] on button "Use Required Qty" at bounding box center [191, 314] width 64 height 16
type input "19 ea"
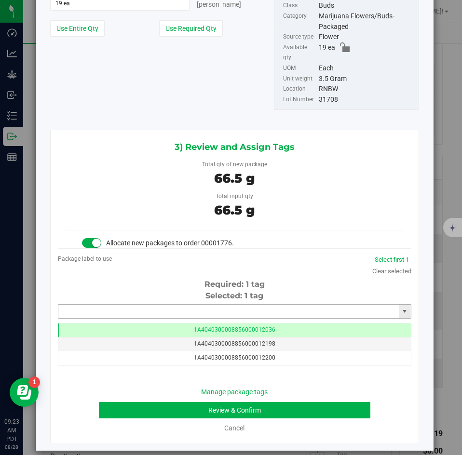
click at [143, 305] on input "text" at bounding box center [228, 312] width 341 height 14
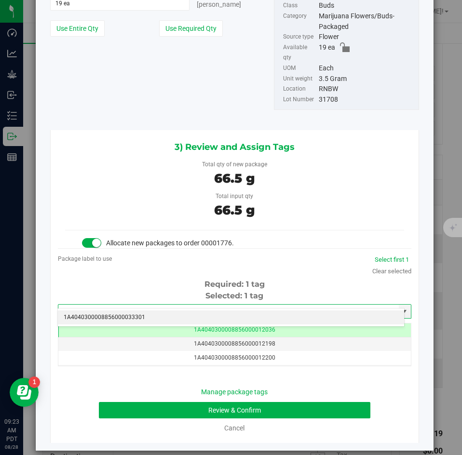
click at [138, 317] on li "1A4040300008856000033301" at bounding box center [231, 318] width 346 height 14
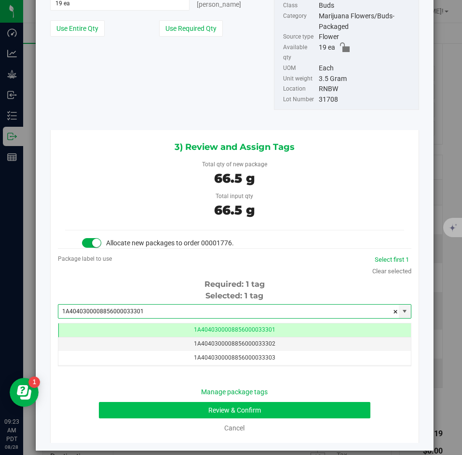
type input "1A4040300008856000033301"
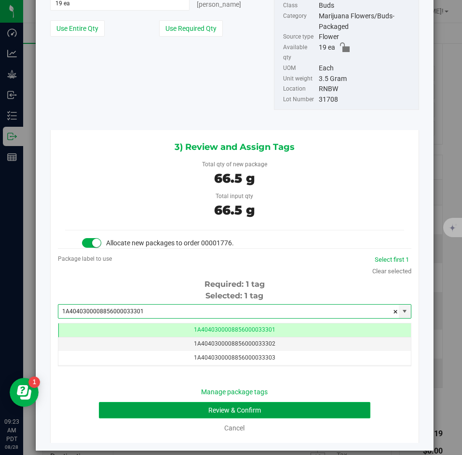
click at [138, 408] on button "Review & Confirm" at bounding box center [234, 410] width 271 height 16
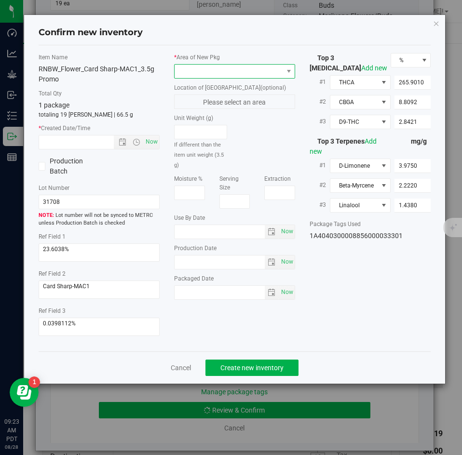
click at [213, 69] on span at bounding box center [229, 72] width 108 height 14
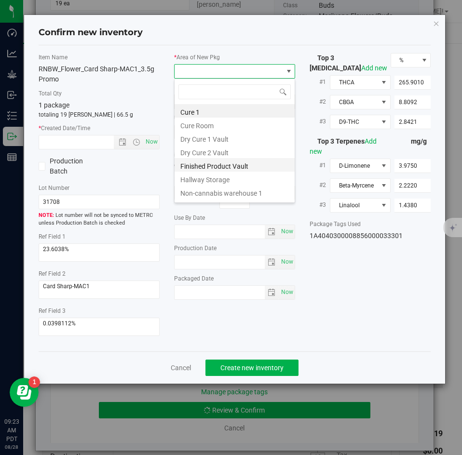
click at [202, 163] on li "Finished Product Vault" at bounding box center [235, 165] width 120 height 14
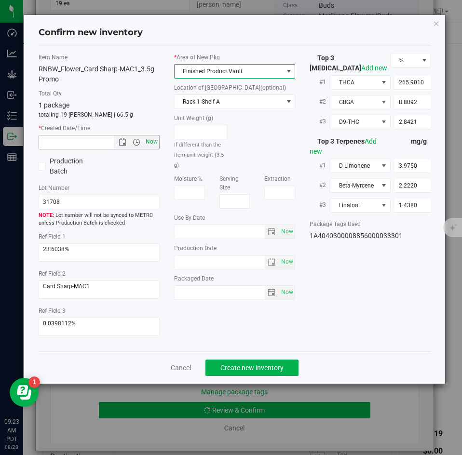
click at [152, 144] on span "Now" at bounding box center [152, 142] width 16 height 14
type input "8/28/2025 9:23 AM"
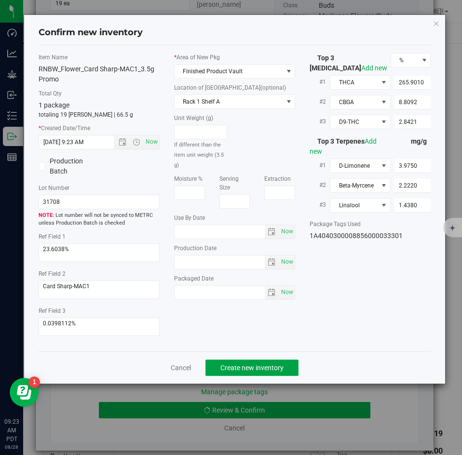
click at [238, 362] on button "Create new inventory" at bounding box center [252, 368] width 93 height 16
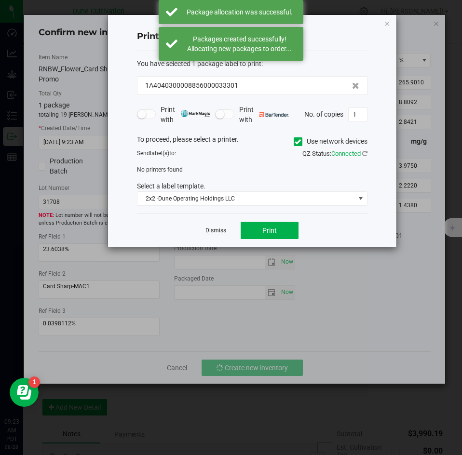
click at [215, 233] on link "Dismiss" at bounding box center [216, 231] width 21 height 8
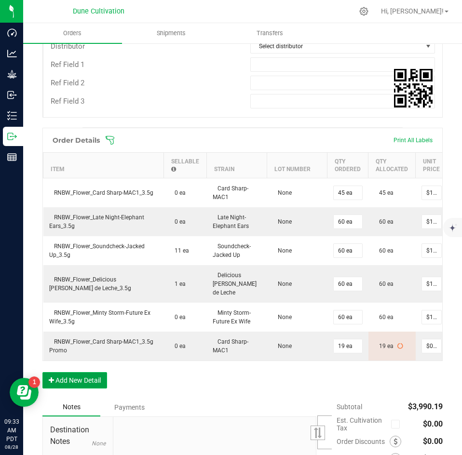
click at [99, 372] on button "Add New Detail" at bounding box center [74, 380] width 65 height 16
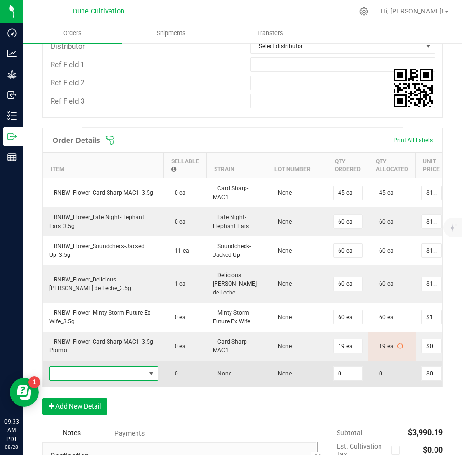
click at [100, 367] on span "NO DATA FOUND" at bounding box center [98, 374] width 96 height 14
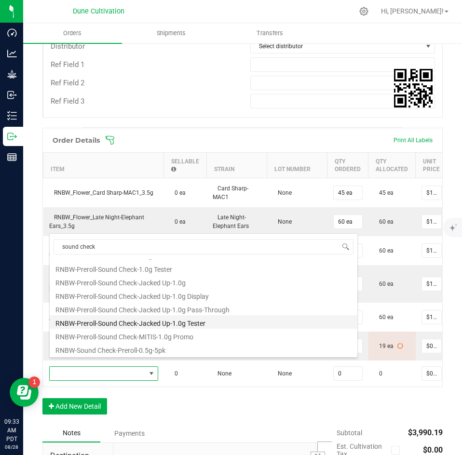
scroll to position [103, 0]
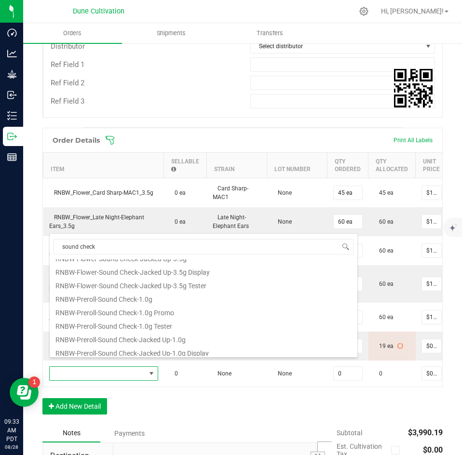
type input "soundcheck"
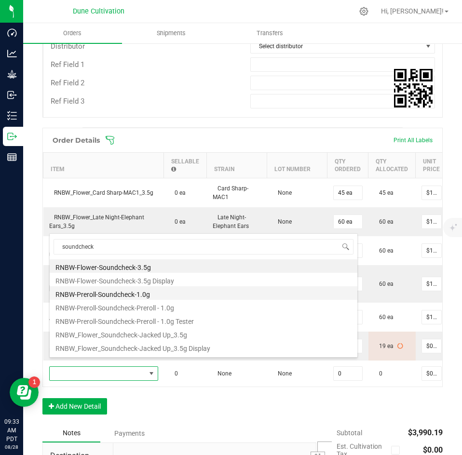
scroll to position [66, 0]
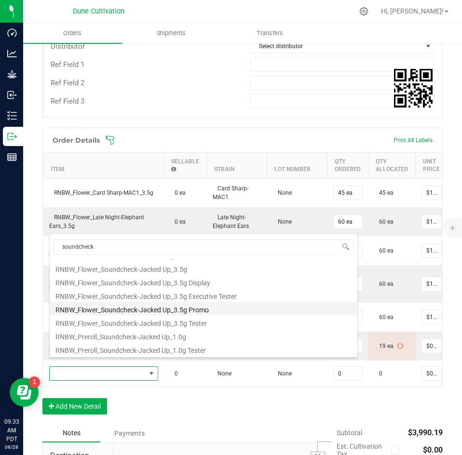
click at [166, 308] on li "RNBW_Flower_Soundcheck-Jacked Up_3.5g Promo" at bounding box center [204, 309] width 308 height 14
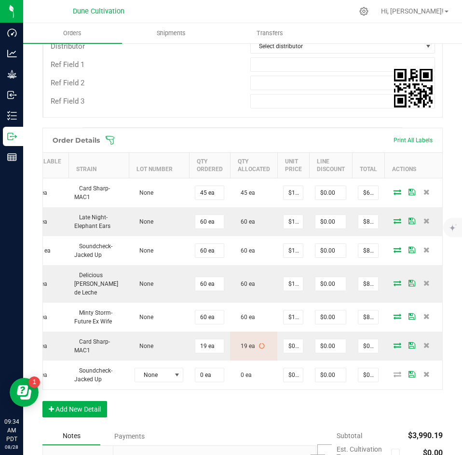
scroll to position [0, 190]
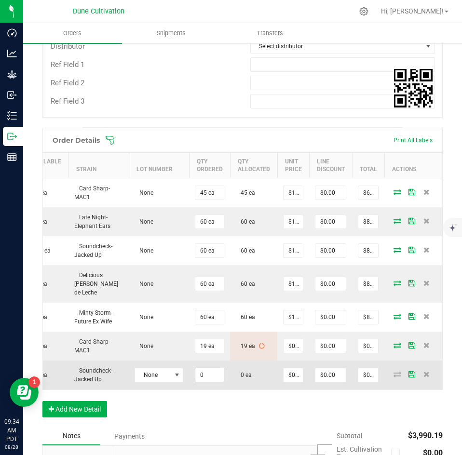
click at [209, 369] on input "0" at bounding box center [209, 376] width 28 height 14
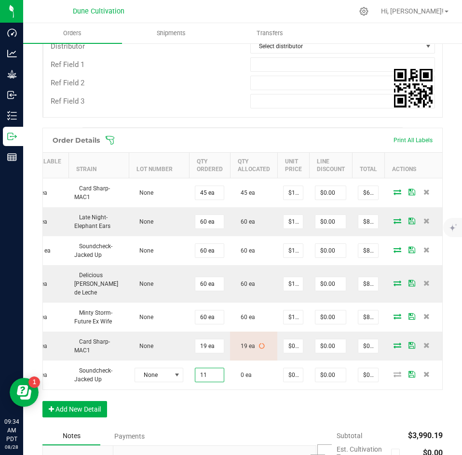
type input "11 ea"
click at [230, 391] on div "Order Details Print All Labels Item Sellable Strain Lot Number Qty Ordered Qty …" at bounding box center [242, 278] width 400 height 300
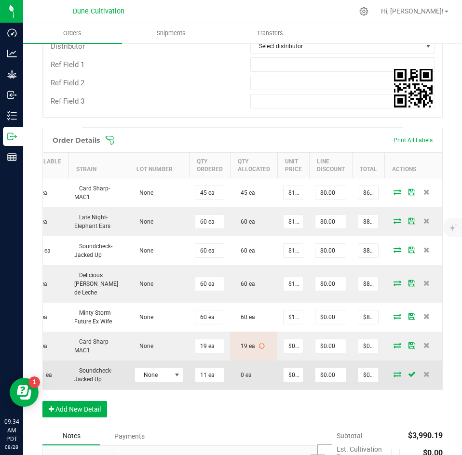
click at [394, 372] on icon at bounding box center [398, 375] width 8 height 6
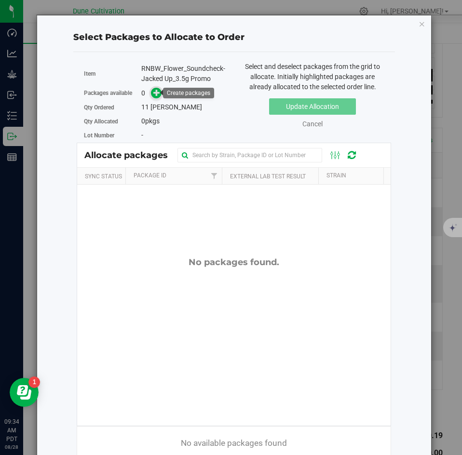
click at [153, 93] on icon at bounding box center [156, 92] width 7 height 7
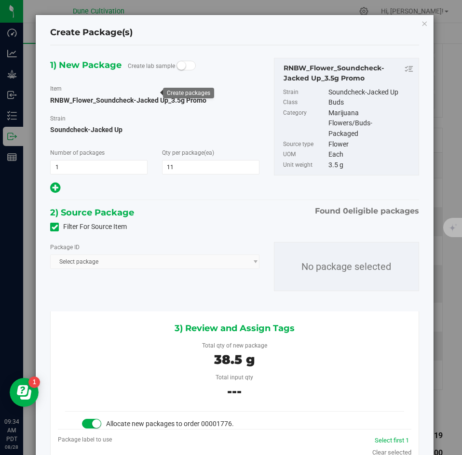
scroll to position [0, 0]
click at [56, 227] on icon at bounding box center [55, 227] width 6 height 0
click at [0, 0] on input "Filter For Source Item" at bounding box center [0, 0] width 0 height 0
click at [77, 264] on span "Select package" at bounding box center [149, 262] width 196 height 14
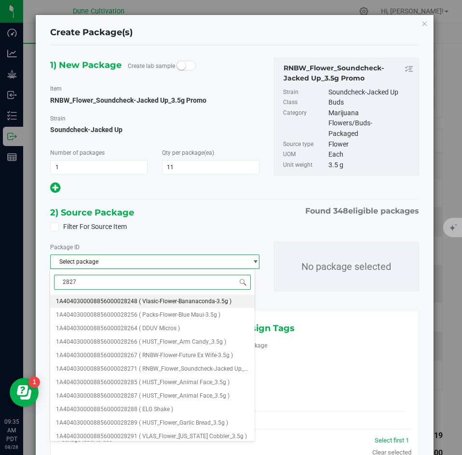
type input "28271"
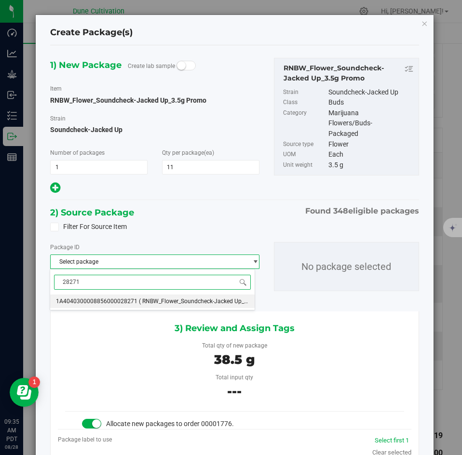
click at [88, 306] on li "1A4040300008856000028271 ( RNBW_Flower_Soundcheck-Jacked Up_3.5g )" at bounding box center [152, 302] width 205 height 14
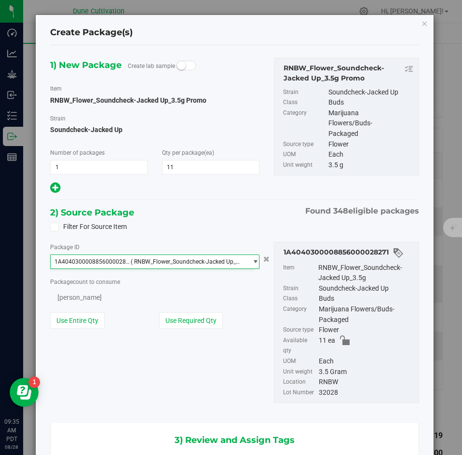
scroll to position [2283, 0]
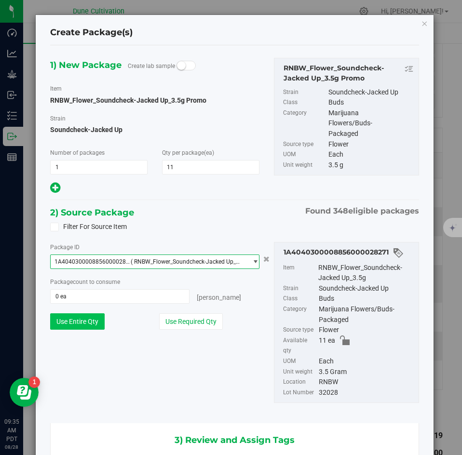
click at [85, 329] on button "Use Entire Qty" at bounding box center [77, 322] width 55 height 16
type input "11 ea"
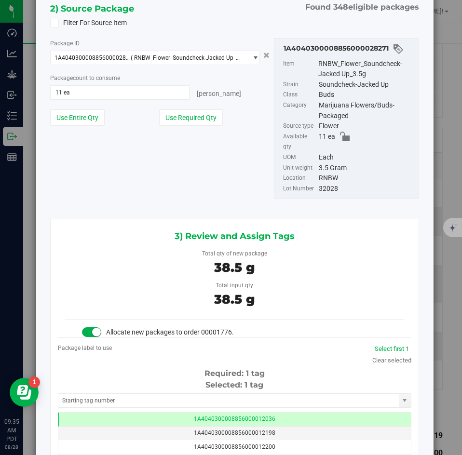
scroll to position [215, 0]
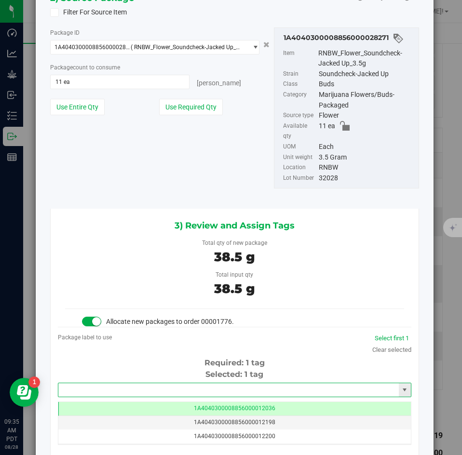
click at [104, 384] on input "text" at bounding box center [228, 391] width 341 height 14
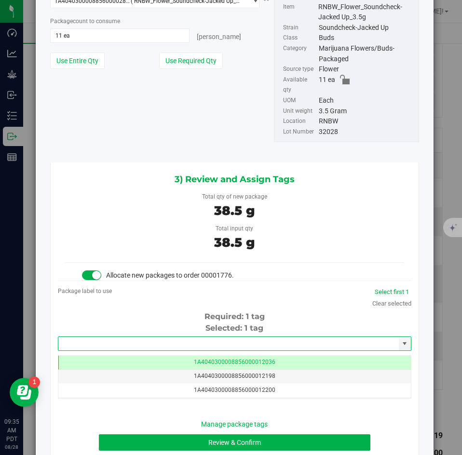
scroll to position [262, 0]
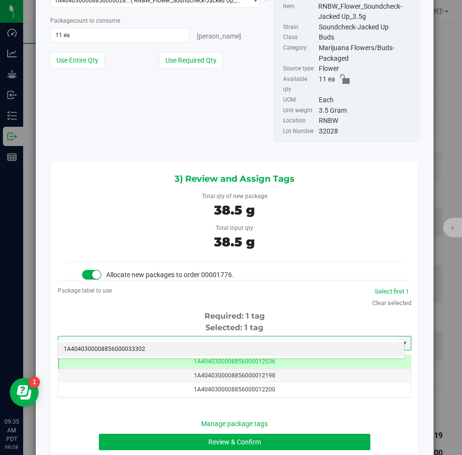
click at [190, 344] on li "1A4040300008856000033302" at bounding box center [231, 350] width 346 height 14
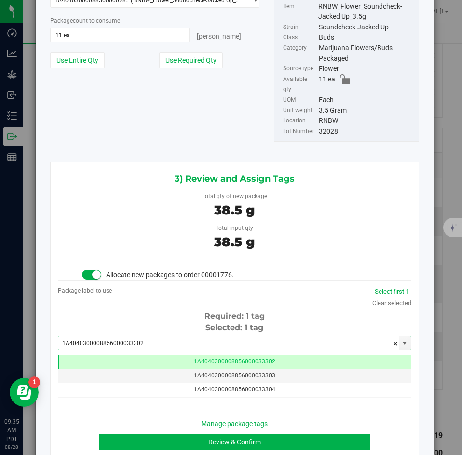
scroll to position [0, 0]
type input "1A4040300008856000033302"
click at [325, 337] on input "1A4040300008856000033302" at bounding box center [228, 344] width 341 height 14
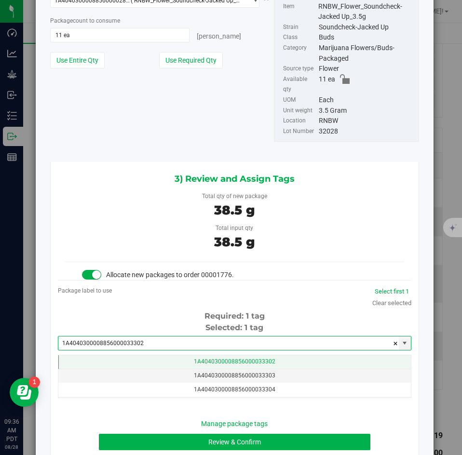
click at [284, 356] on td "1A4040300008856000033302" at bounding box center [234, 363] width 353 height 14
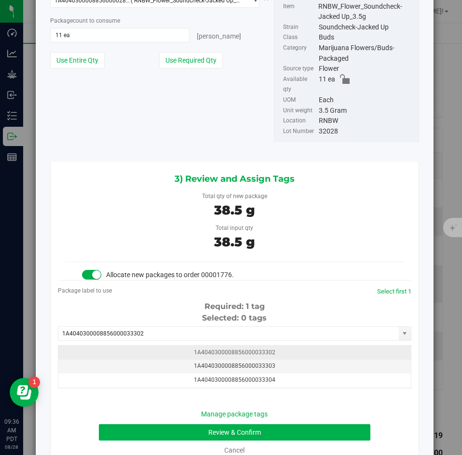
click at [276, 346] on td "1A4040300008856000033302" at bounding box center [234, 353] width 353 height 14
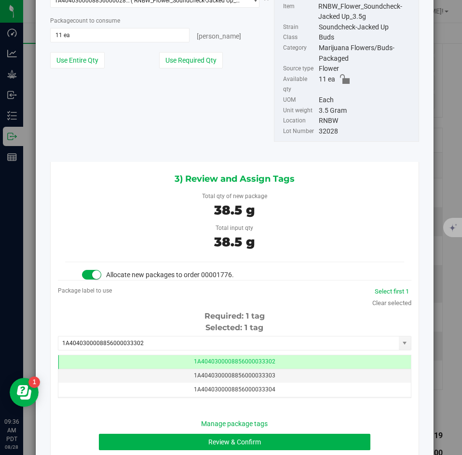
scroll to position [293, 0]
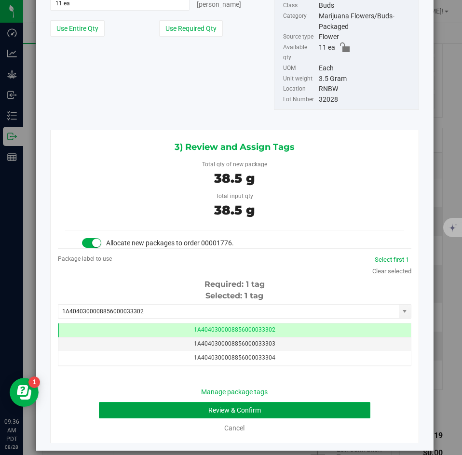
click at [259, 406] on button "Review & Confirm" at bounding box center [234, 410] width 271 height 16
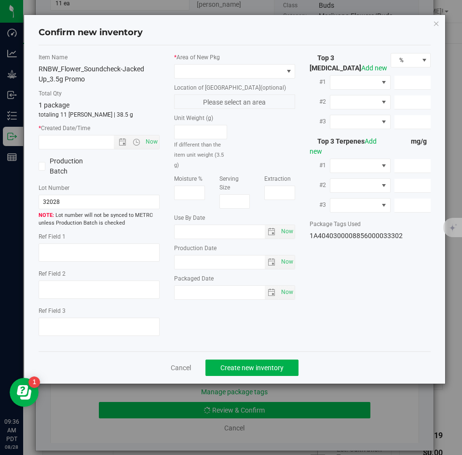
type textarea "25.0216%"
type textarea "Soundcheck-Jacked Up"
type textarea "<LOQ"
type input "262.1720"
type input "20.2905"
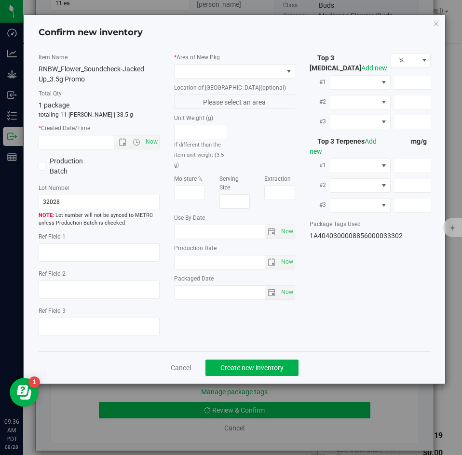
type input "17.3979"
type input "10.2900"
type input "5.5290"
type input "3.5010"
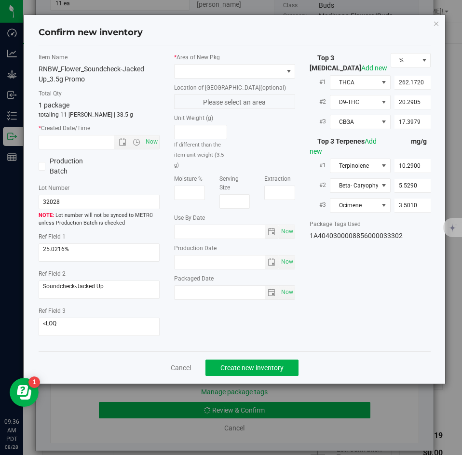
click at [209, 63] on div "* Area of New Pkg" at bounding box center [234, 66] width 121 height 26
click at [208, 66] on span at bounding box center [229, 72] width 108 height 14
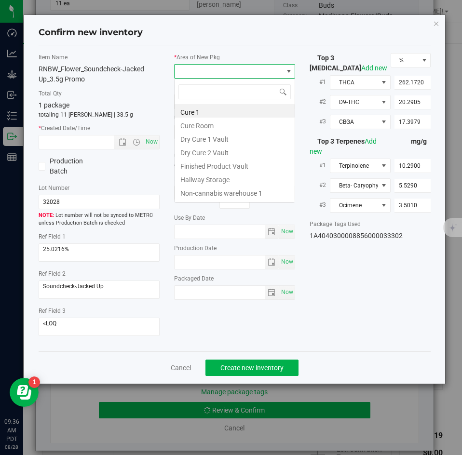
scroll to position [14, 121]
click at [197, 166] on li "Finished Product Vault" at bounding box center [235, 165] width 120 height 14
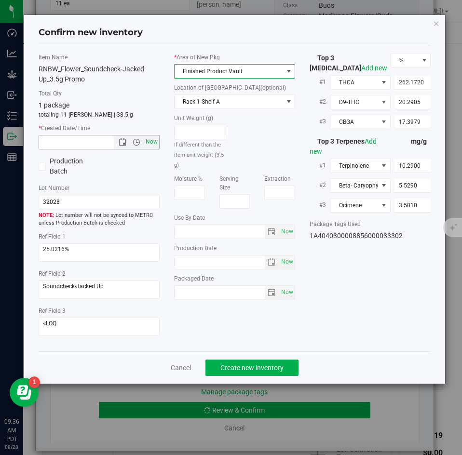
click at [157, 149] on span "Now" at bounding box center [152, 142] width 16 height 14
type input "8/28/2025 9:36 AM"
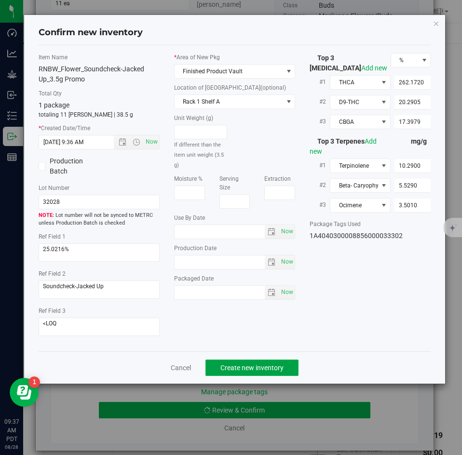
click at [231, 372] on button "Create new inventory" at bounding box center [252, 368] width 93 height 16
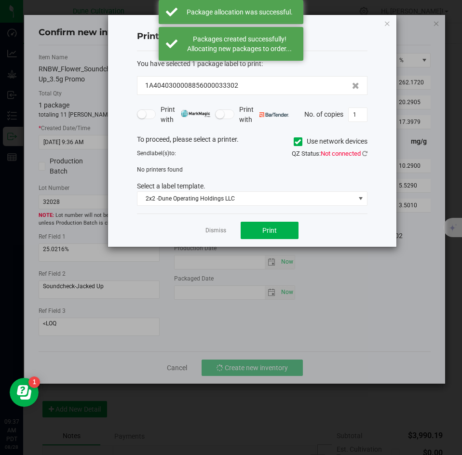
click at [221, 226] on app-cancel-button "Dismiss" at bounding box center [216, 231] width 21 height 10
click at [218, 228] on link "Dismiss" at bounding box center [216, 231] width 21 height 8
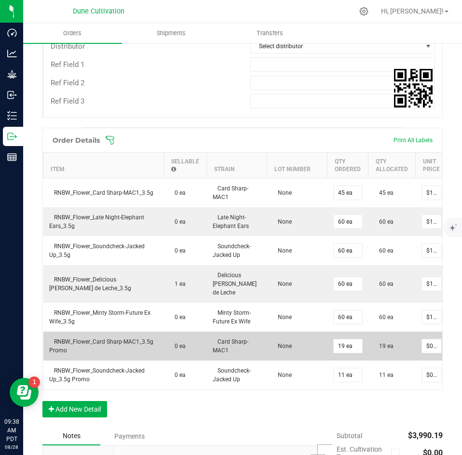
click at [299, 347] on td "None" at bounding box center [297, 346] width 60 height 29
